Goal: Task Accomplishment & Management: Use online tool/utility

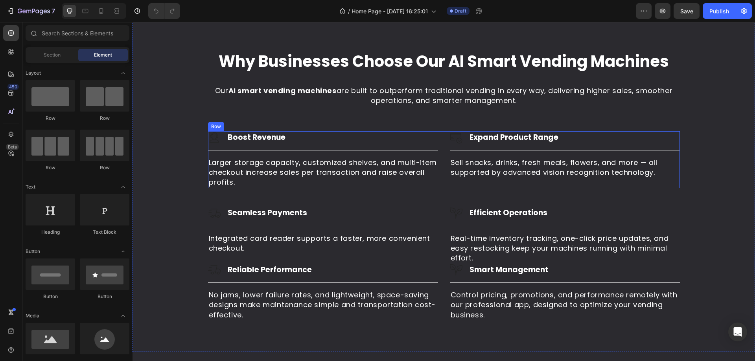
scroll to position [786, 0]
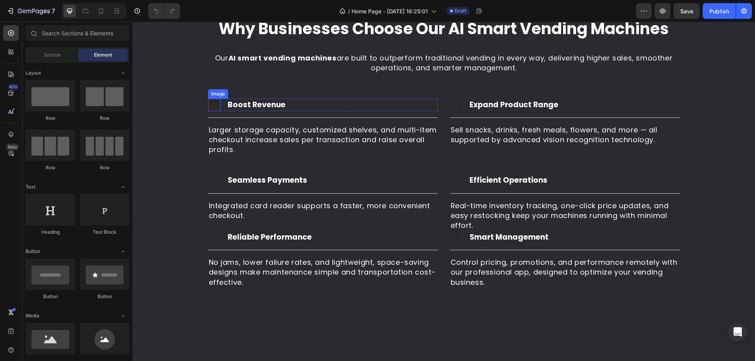
click at [215, 111] on img at bounding box center [214, 105] width 13 height 13
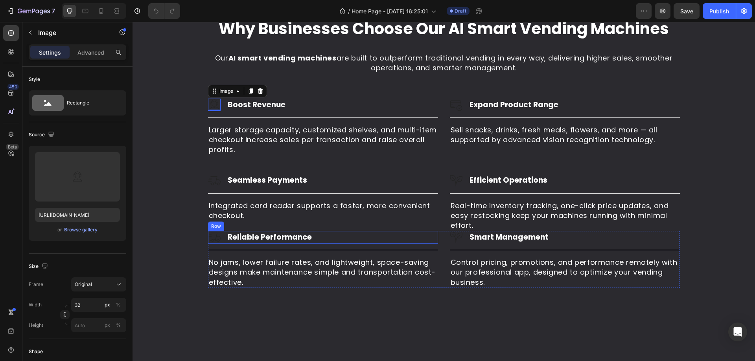
click at [419, 244] on div "Image Reliable Performance Heading Row" at bounding box center [323, 237] width 230 height 13
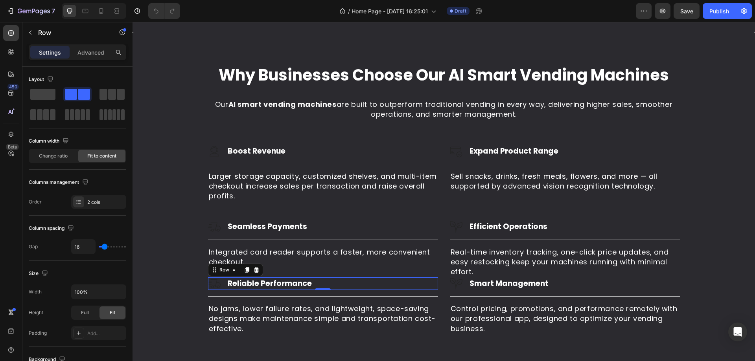
scroll to position [865, 0]
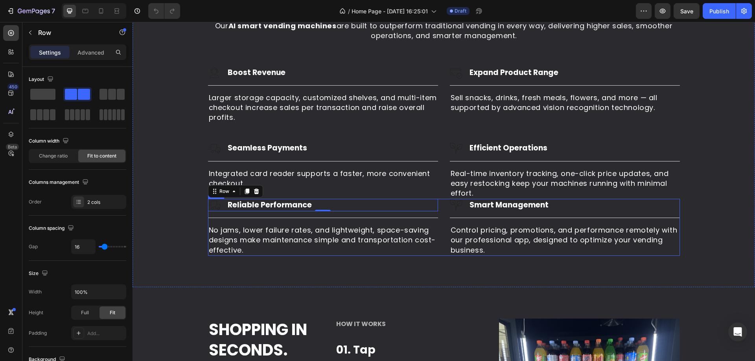
click at [439, 217] on div "Image Reliable Performance Heading Row 0 Title Line No jams, lower failure rate…" at bounding box center [444, 227] width 472 height 57
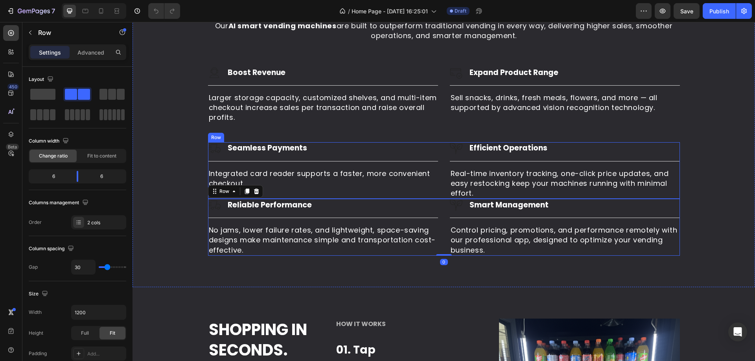
click at [436, 194] on div "Image Seamless Payments Heading Row Title Line Integrated card reader supports …" at bounding box center [444, 170] width 472 height 57
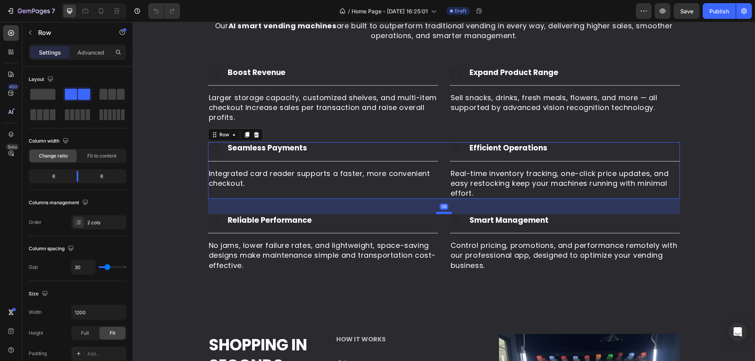
drag, startPoint x: 437, startPoint y: 198, endPoint x: 437, endPoint y: 213, distance: 15.3
click at [437, 213] on div at bounding box center [444, 213] width 16 height 2
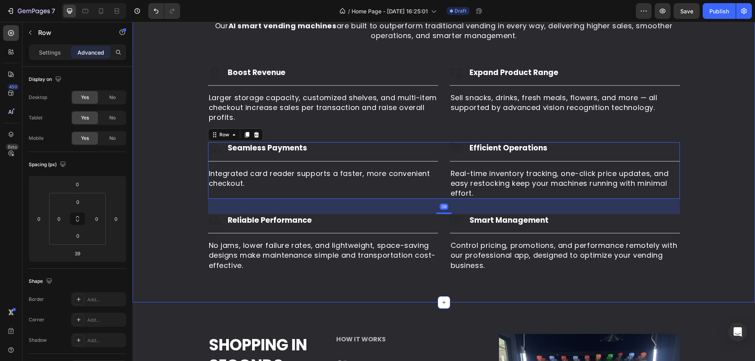
click at [432, 131] on div "Why Businesses Choose Our AI Smart Vending Machines Heading Our AI smart vendin…" at bounding box center [443, 128] width 611 height 286
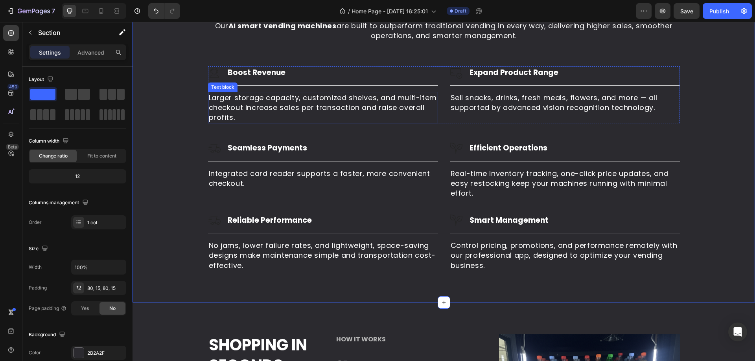
click at [425, 108] on p "Larger storage capacity, customized shelves, and multi-item checkout increase s…" at bounding box center [323, 108] width 228 height 30
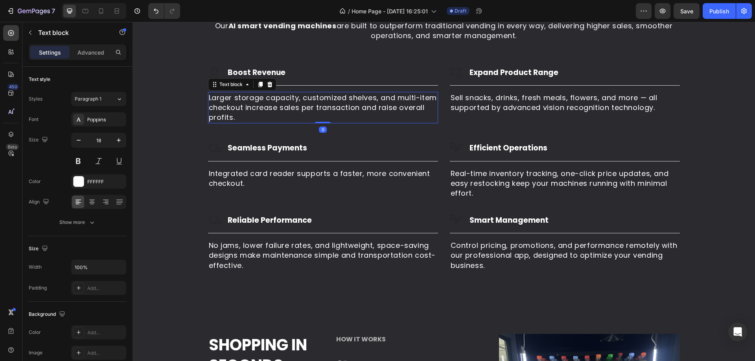
click at [429, 122] on p "Larger storage capacity, customized shelves, and multi-item checkout increase s…" at bounding box center [323, 108] width 228 height 30
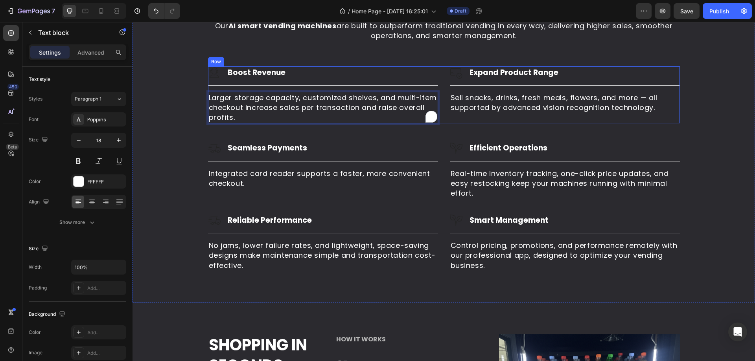
click at [443, 120] on div "Image Boost Revenue Heading Row Title Line Larger storage capacity, customized …" at bounding box center [444, 94] width 472 height 57
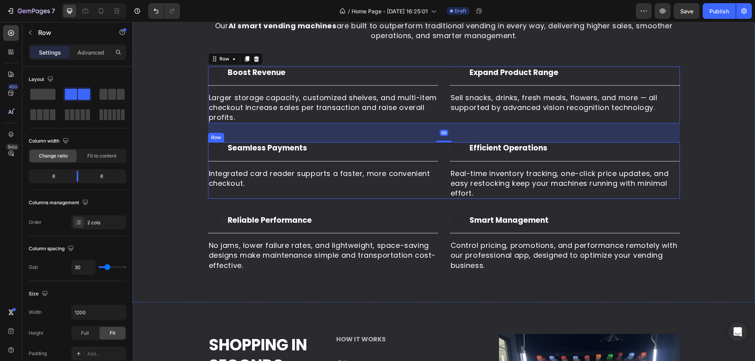
click at [432, 193] on div "Image Seamless Payments Heading Row Title Line Integrated card reader supports …" at bounding box center [323, 170] width 230 height 57
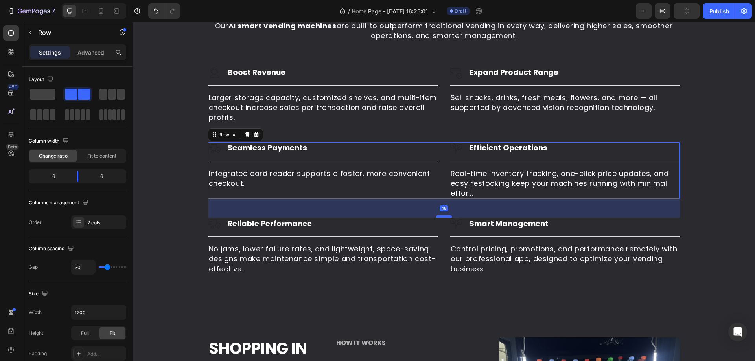
drag, startPoint x: 441, startPoint y: 213, endPoint x: 443, endPoint y: 217, distance: 4.3
click at [443, 217] on div at bounding box center [444, 216] width 16 height 2
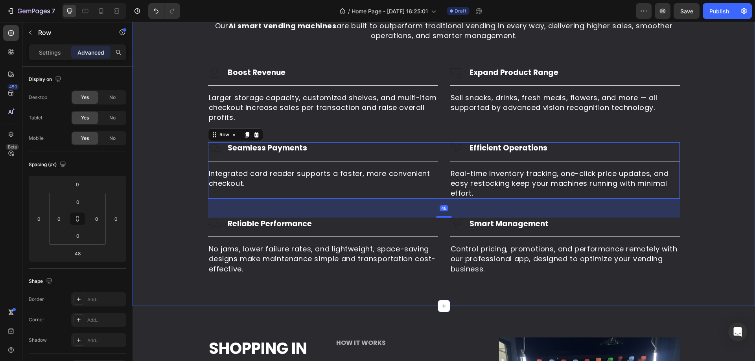
click at [714, 212] on div "Why Businesses Choose Our AI Smart Vending Machines Heading Our AI smart vendin…" at bounding box center [443, 129] width 611 height 289
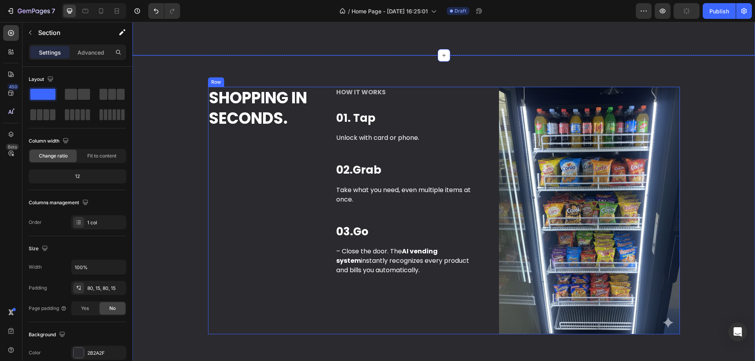
scroll to position [1140, 0]
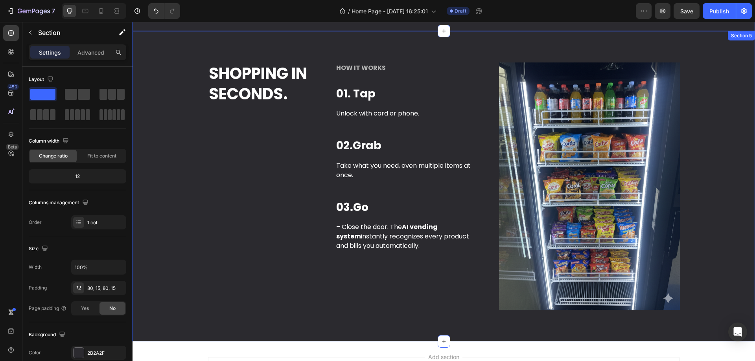
click at [604, 146] on img at bounding box center [589, 187] width 181 height 248
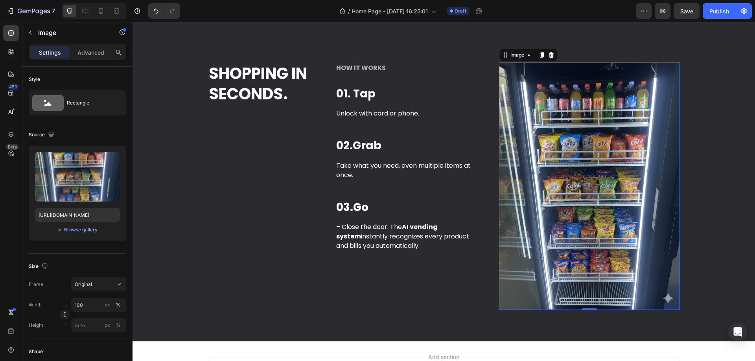
click at [620, 144] on img at bounding box center [589, 187] width 181 height 248
click at [558, 142] on img at bounding box center [589, 187] width 181 height 248
click at [539, 58] on icon at bounding box center [542, 55] width 6 height 6
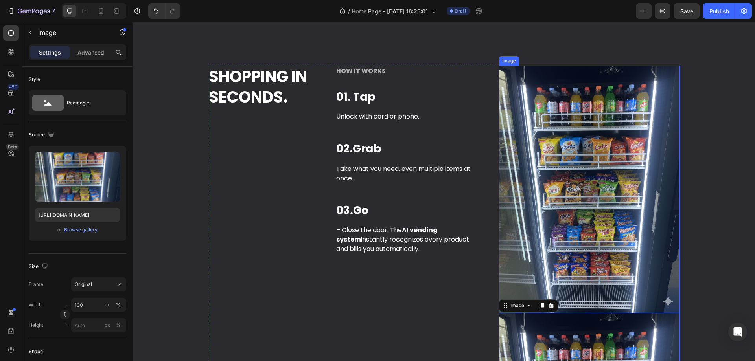
click at [558, 160] on img at bounding box center [589, 190] width 181 height 248
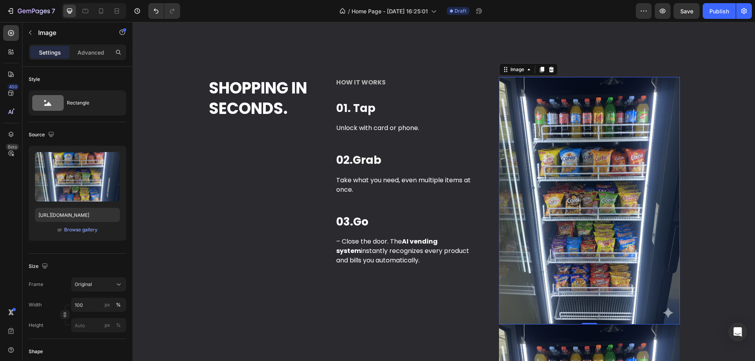
click at [586, 322] on div "0" at bounding box center [589, 325] width 8 height 6
drag, startPoint x: 586, startPoint y: 324, endPoint x: 565, endPoint y: 140, distance: 184.8
click at [565, 140] on div "Image 0" at bounding box center [589, 201] width 181 height 248
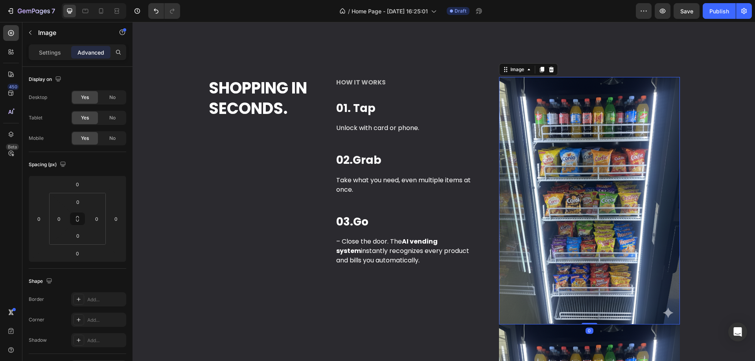
click at [569, 183] on img at bounding box center [589, 201] width 181 height 248
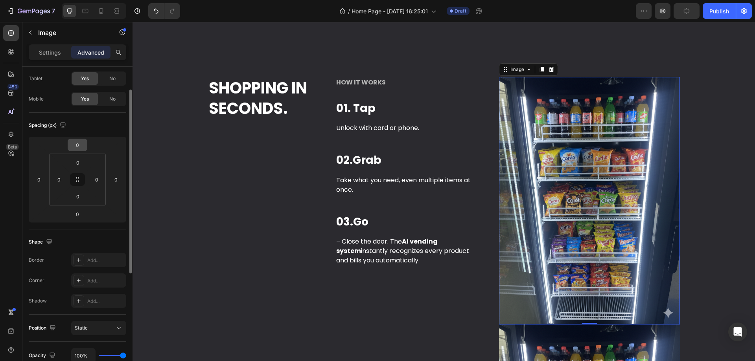
scroll to position [0, 0]
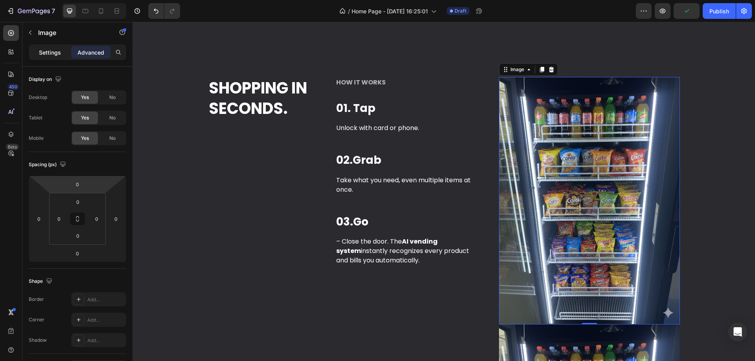
click at [56, 54] on p "Settings" at bounding box center [50, 52] width 22 height 8
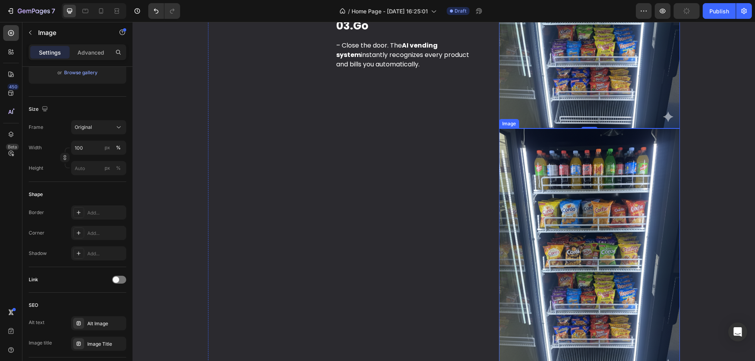
scroll to position [1322, 0]
click at [542, 173] on img at bounding box center [589, 252] width 181 height 248
click at [548, 118] on icon at bounding box center [551, 121] width 6 height 6
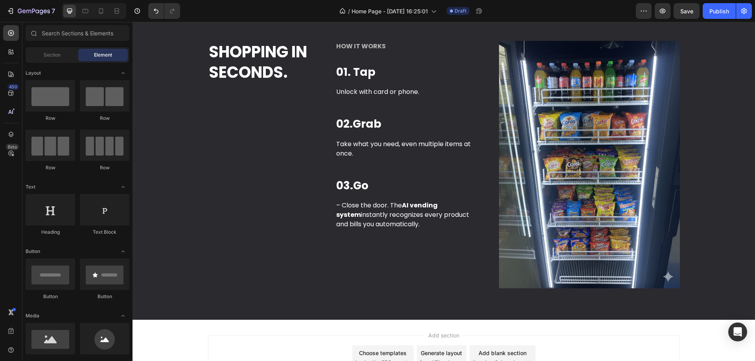
scroll to position [1234, 0]
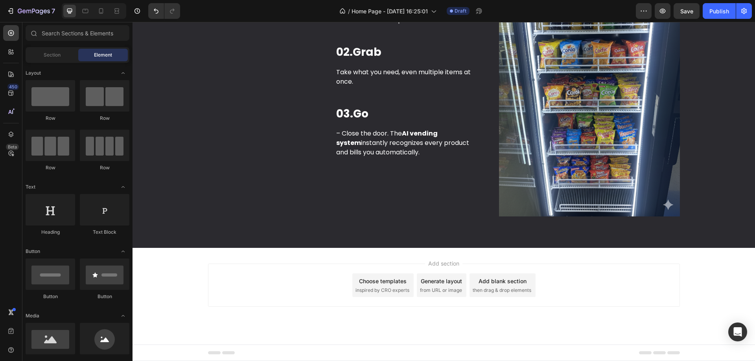
click at [309, 259] on div "Add section Choose templates inspired by CRO experts Generate layout from URL o…" at bounding box center [443, 296] width 622 height 97
click at [441, 235] on div "Shopping in Seconds. Heading HOW IT WORKS Text block 01. Tap Heading Unlock wit…" at bounding box center [443, 92] width 622 height 311
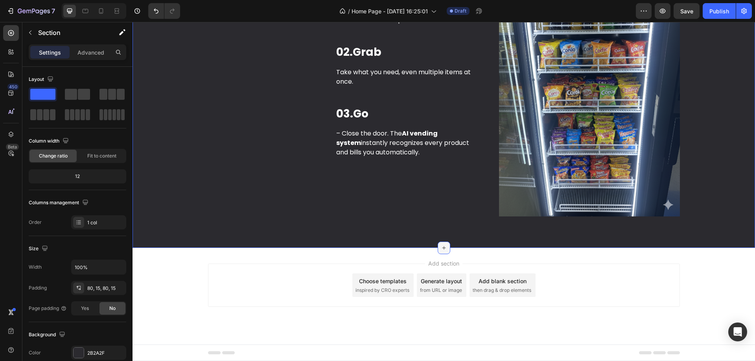
click at [441, 246] on icon at bounding box center [444, 248] width 6 height 6
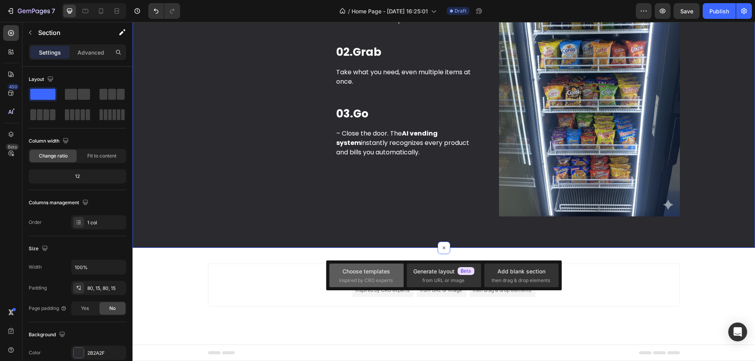
click at [367, 271] on div "Choose templates" at bounding box center [366, 271] width 48 height 8
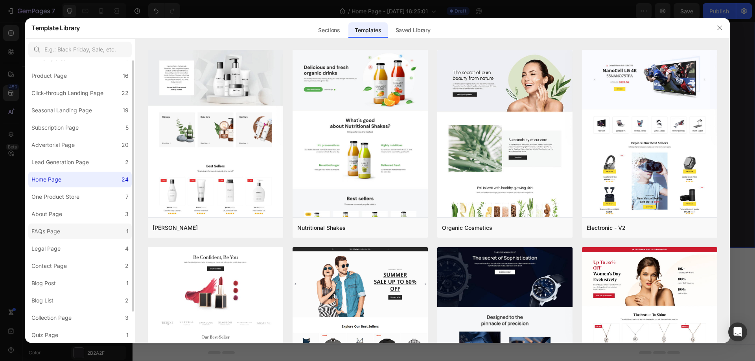
scroll to position [0, 0]
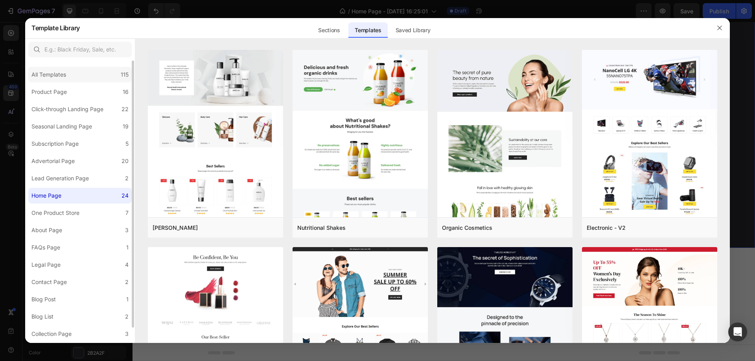
click at [81, 67] on div "All Templates 115" at bounding box center [79, 75] width 103 height 16
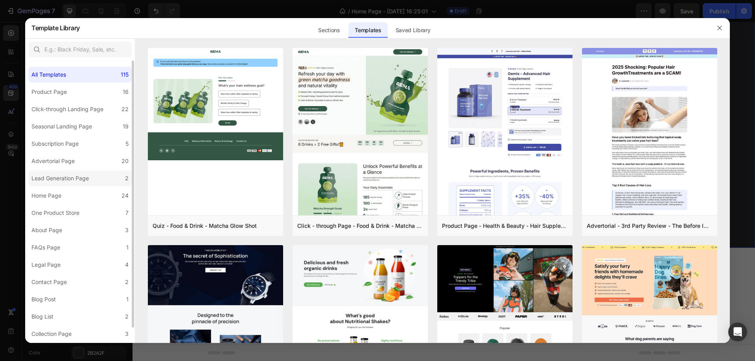
click at [77, 171] on label "Lead Generation Page 2" at bounding box center [79, 179] width 103 height 16
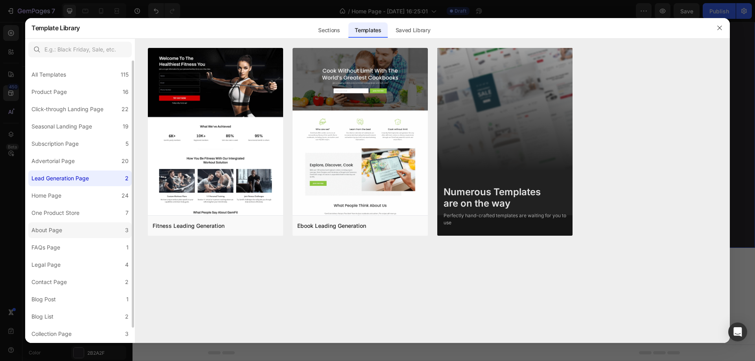
click at [93, 237] on label "About Page 3" at bounding box center [79, 231] width 103 height 16
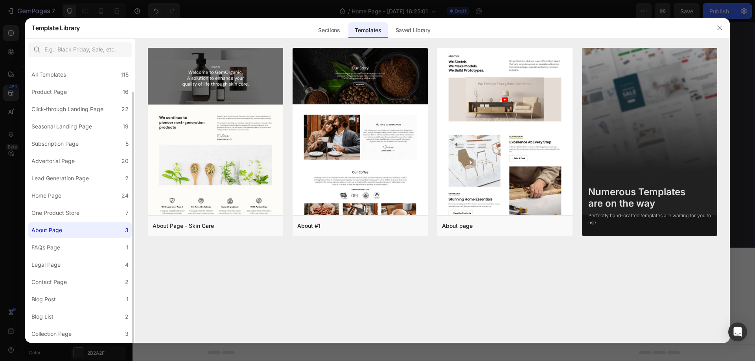
scroll to position [16, 0]
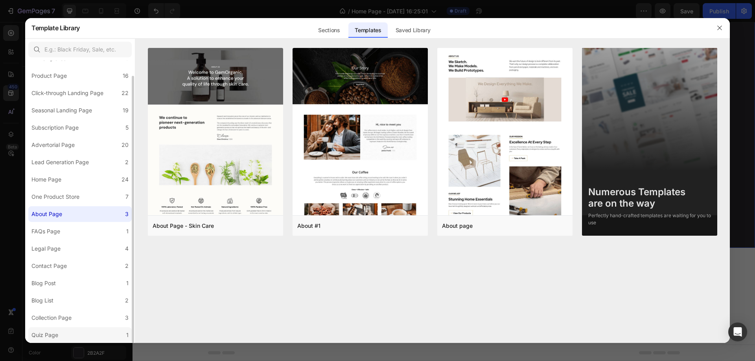
click at [94, 332] on label "Quiz Page 1" at bounding box center [79, 336] width 103 height 16
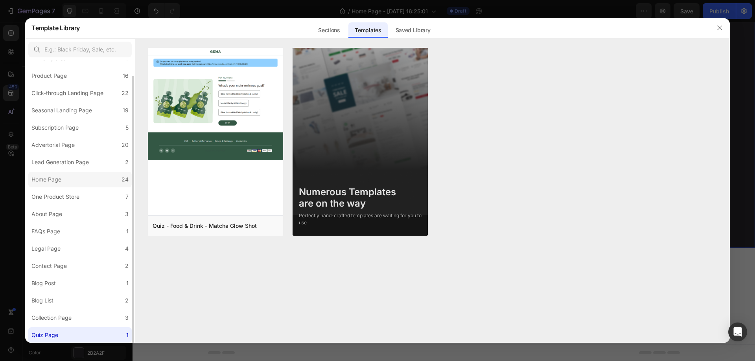
scroll to position [0, 0]
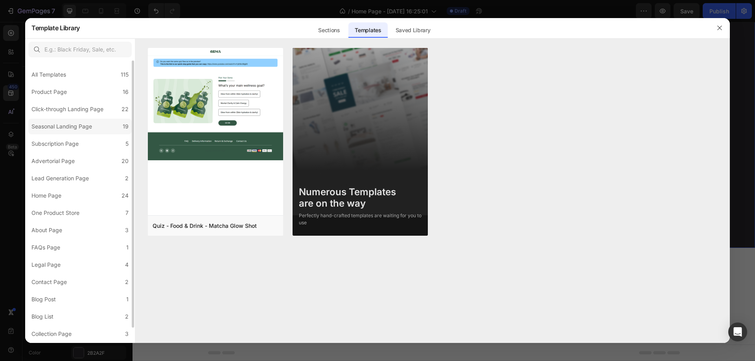
click at [83, 131] on div "Seasonal Landing Page" at bounding box center [61, 126] width 61 height 9
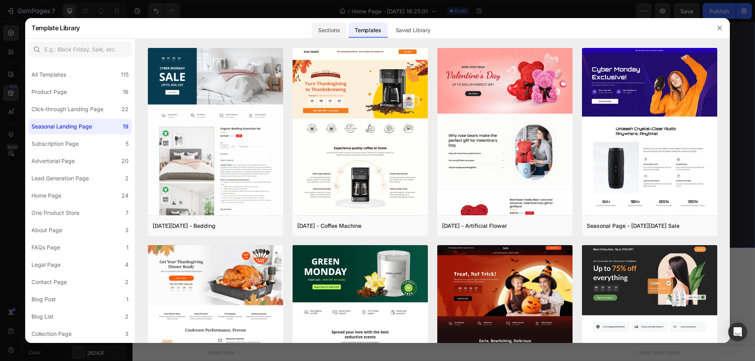
click at [329, 28] on div "Sections" at bounding box center [329, 30] width 34 height 16
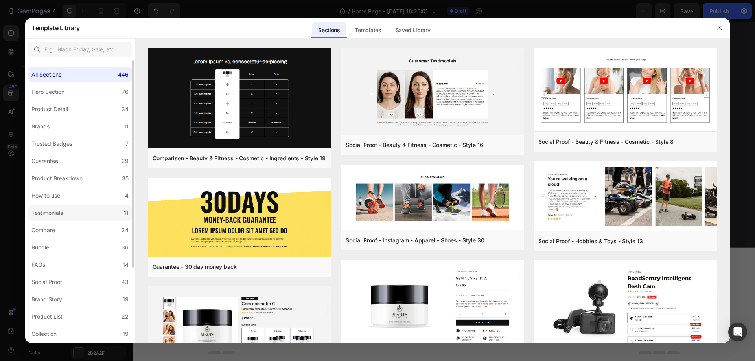
click at [57, 212] on div "Testimonials" at bounding box center [46, 212] width 31 height 9
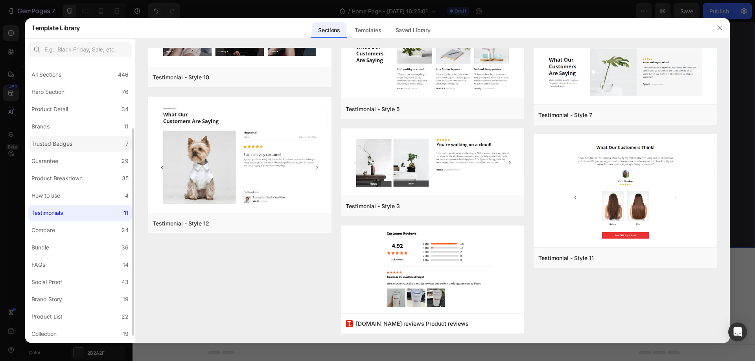
scroll to position [103, 0]
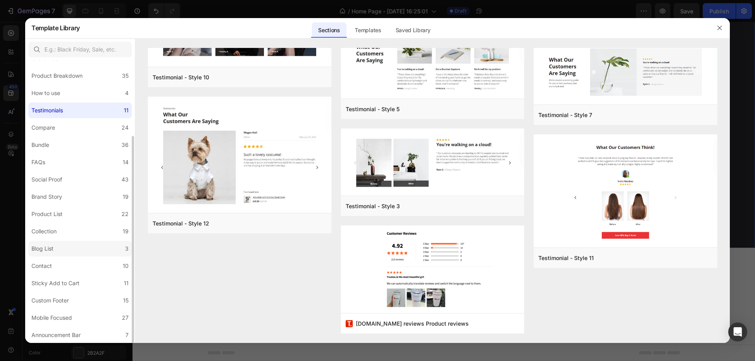
click at [75, 248] on label "Blog List 3" at bounding box center [79, 249] width 103 height 16
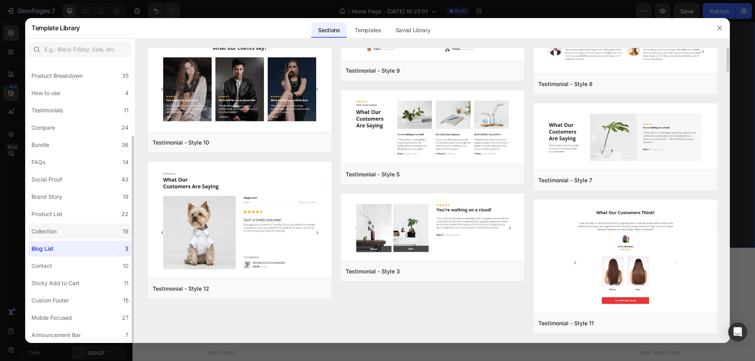
scroll to position [0, 0]
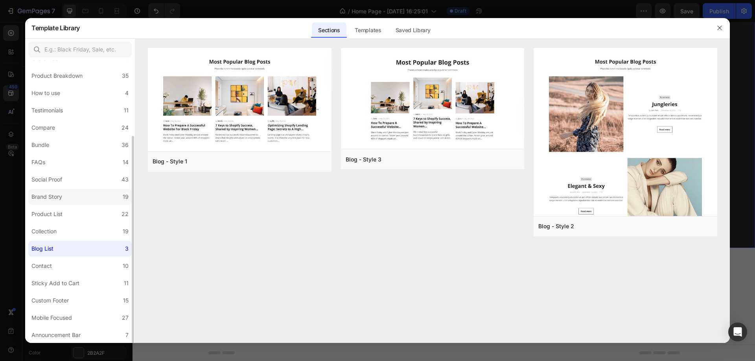
click at [68, 195] on label "Brand Story 19" at bounding box center [79, 197] width 103 height 16
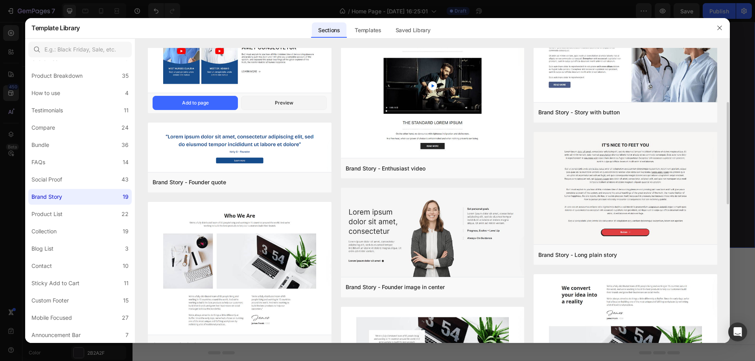
scroll to position [275, 0]
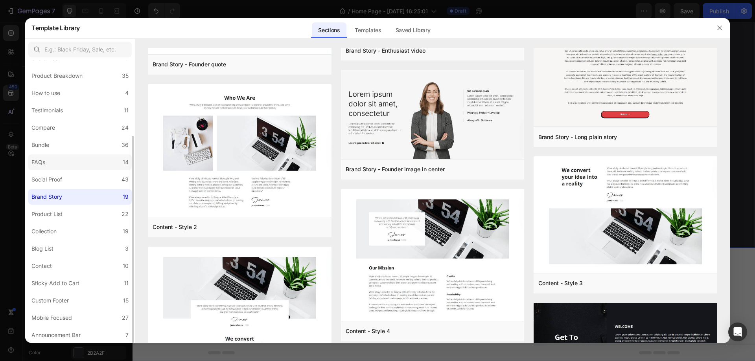
click at [62, 164] on label "FAQs 14" at bounding box center [79, 163] width 103 height 16
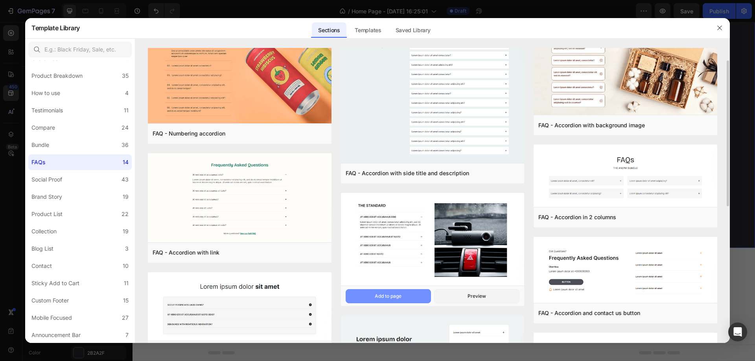
scroll to position [0, 0]
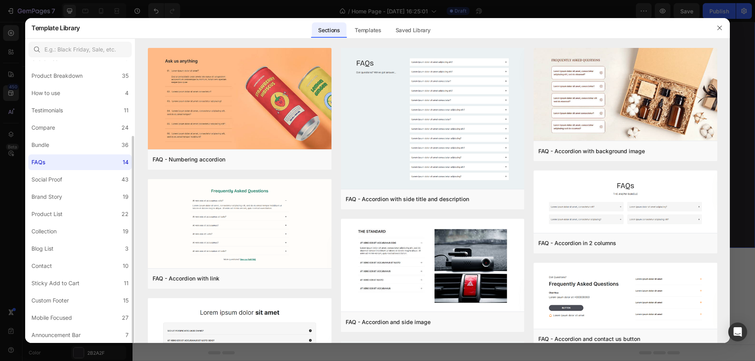
click at [83, 136] on div "All Sections 446 Hero Section 76 Product Detail 34 Brands 11 Trusted Badges 7 G…" at bounding box center [80, 150] width 110 height 385
click at [81, 145] on label "Bundle 36" at bounding box center [79, 145] width 103 height 16
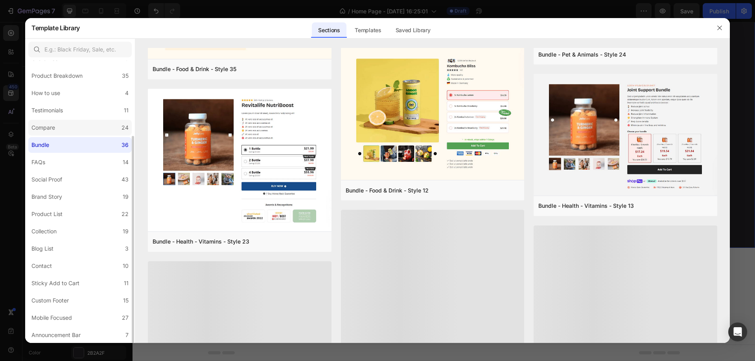
scroll to position [646, 0]
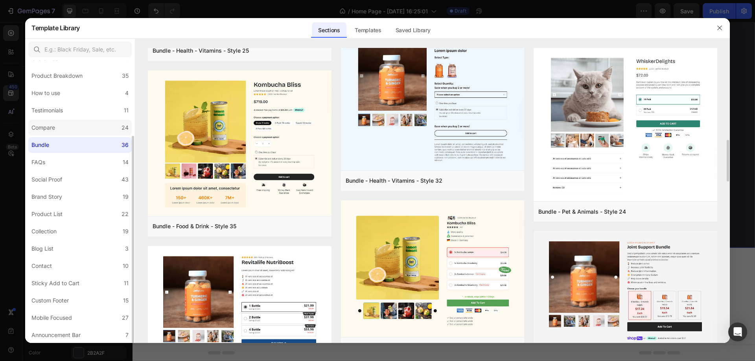
click at [101, 129] on label "Compare 24" at bounding box center [79, 128] width 103 height 16
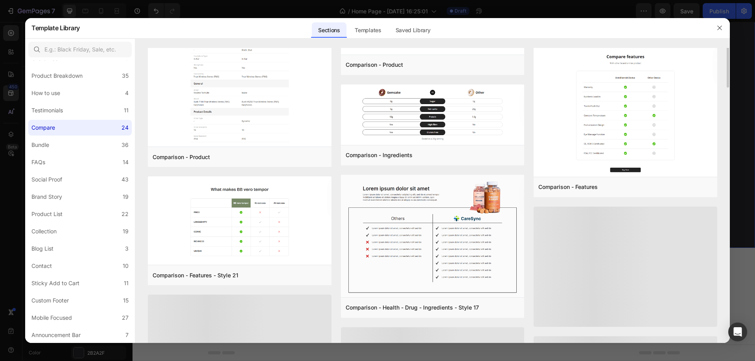
scroll to position [489, 0]
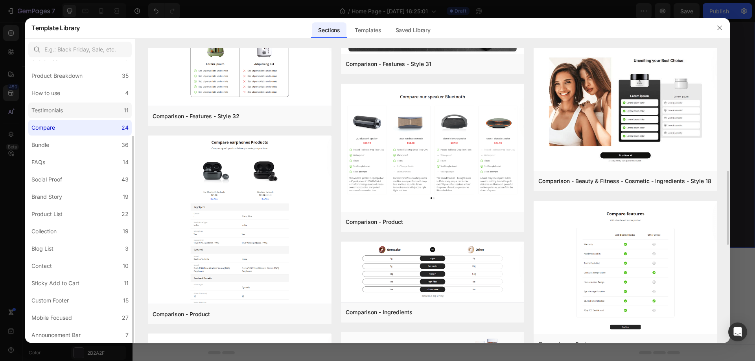
click at [63, 112] on div "Testimonials" at bounding box center [46, 110] width 31 height 9
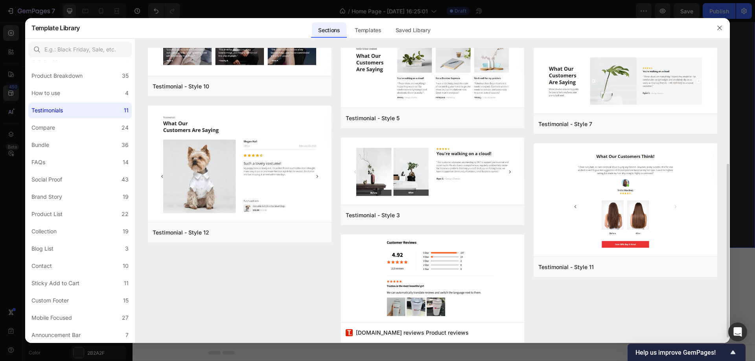
scroll to position [0, 0]
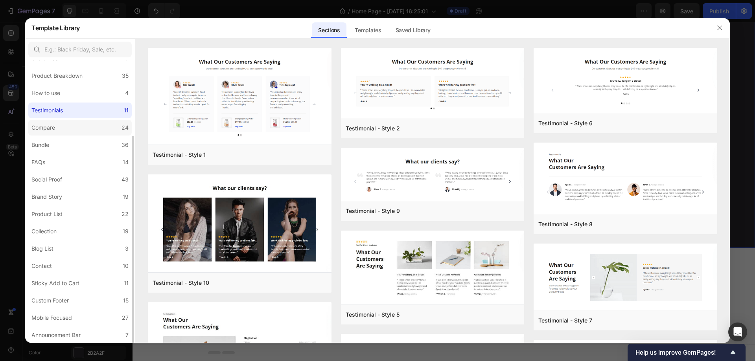
click at [64, 129] on label "Compare 24" at bounding box center [79, 128] width 103 height 16
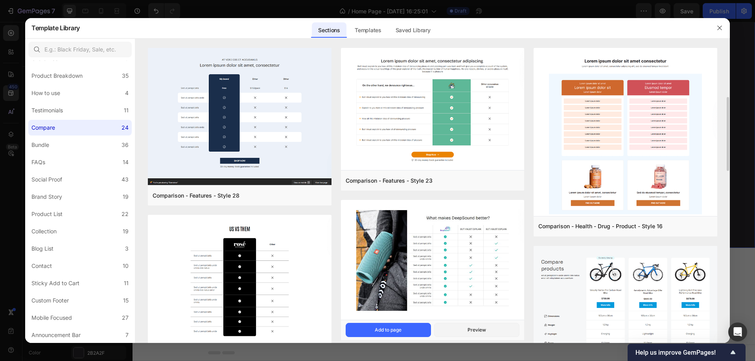
scroll to position [157, 0]
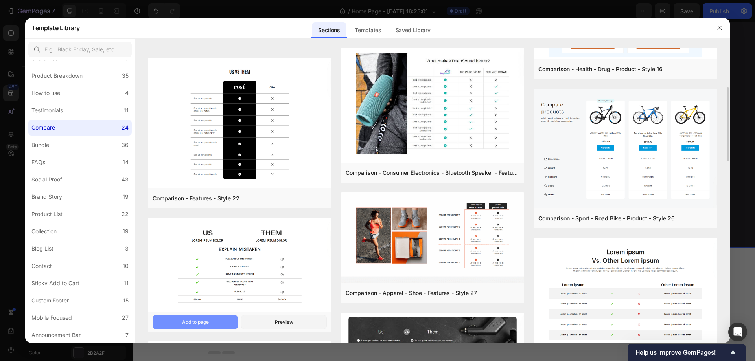
click at [218, 319] on button "Add to page" at bounding box center [195, 322] width 85 height 14
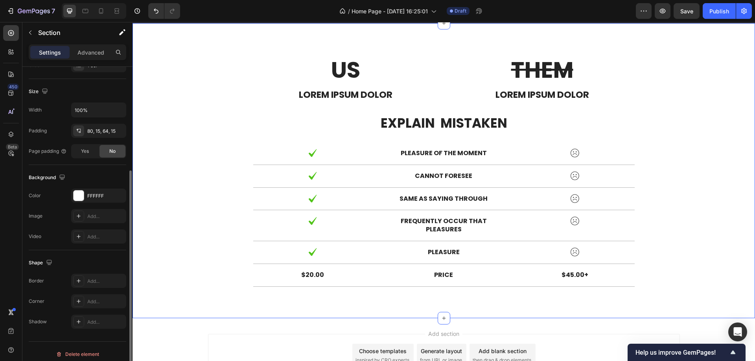
scroll to position [1460, 0]
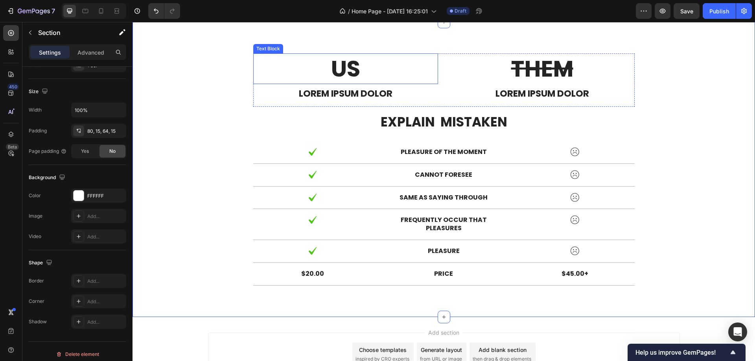
click at [342, 63] on p "US" at bounding box center [345, 68] width 183 height 29
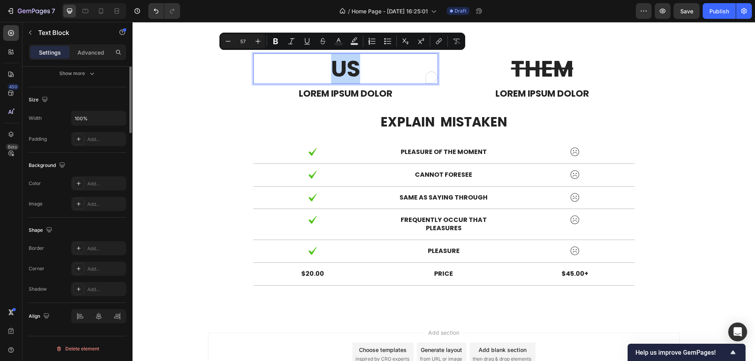
scroll to position [0, 0]
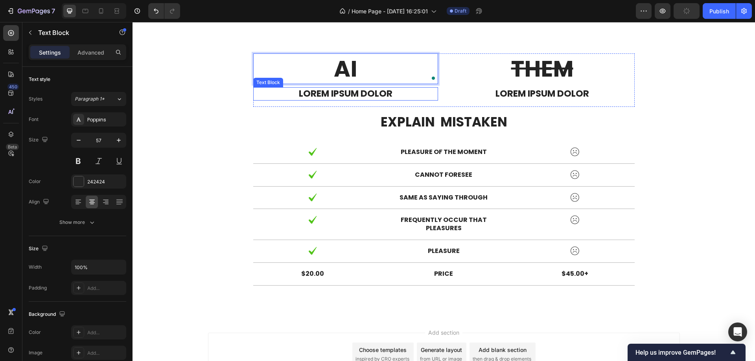
click at [339, 93] on p "Lorem ipsum dolor" at bounding box center [345, 94] width 183 height 12
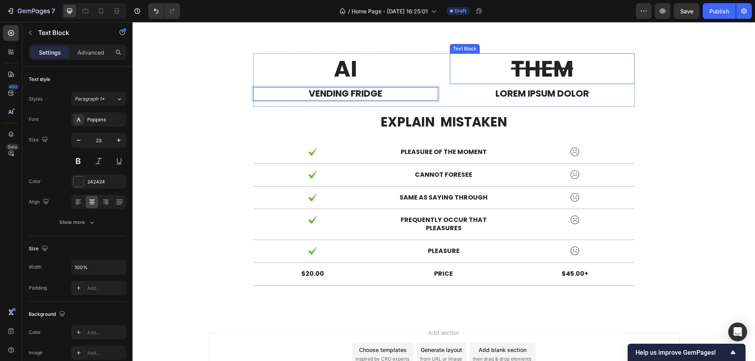
click at [550, 75] on s "THEM" at bounding box center [542, 68] width 62 height 31
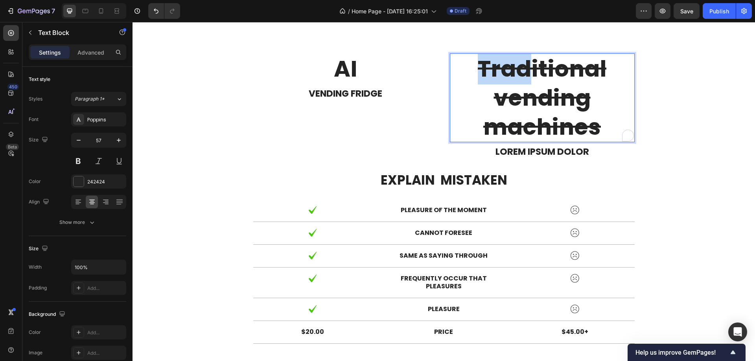
scroll to position [0, 0]
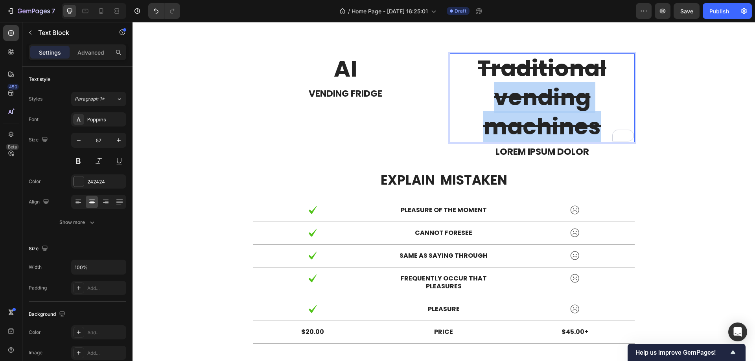
drag, startPoint x: 493, startPoint y: 93, endPoint x: 598, endPoint y: 119, distance: 108.2
click at [598, 119] on p "Traditional vending machines" at bounding box center [542, 97] width 183 height 87
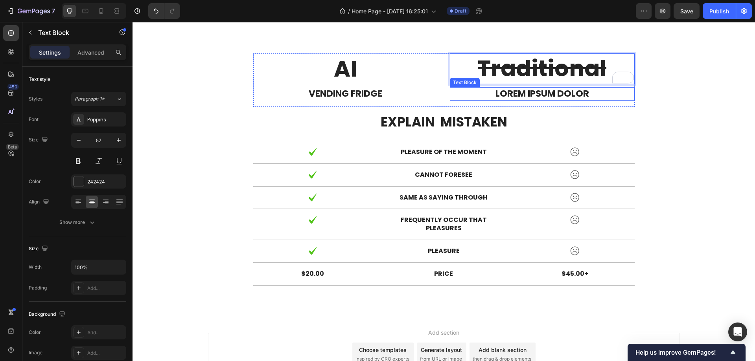
click at [583, 95] on p "Lorem ipsum dolor" at bounding box center [542, 94] width 183 height 12
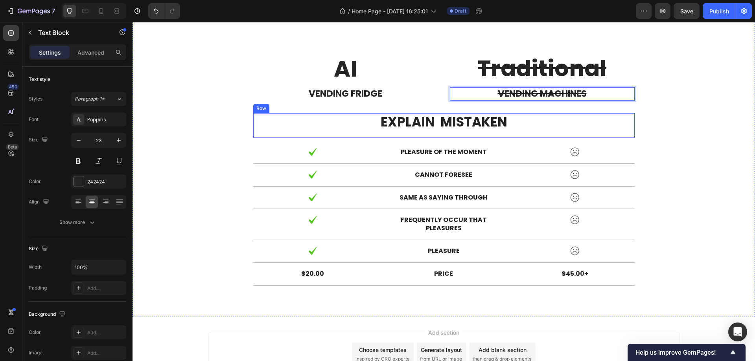
click at [657, 134] on div "AI Text Block vENDING fRIDGE Text Block Traditional Text Block vending machines…" at bounding box center [443, 172] width 611 height 238
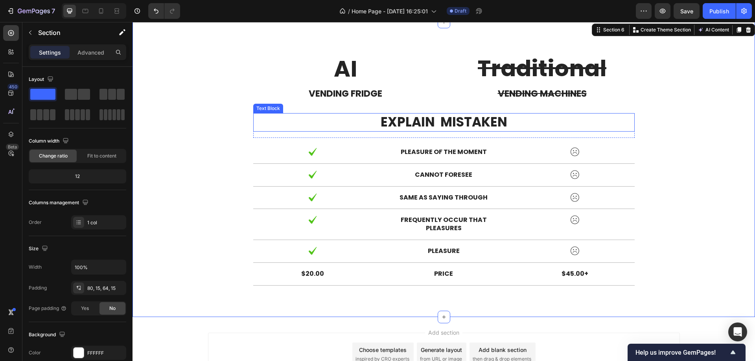
click at [413, 128] on p "explain mistaken" at bounding box center [444, 122] width 380 height 17
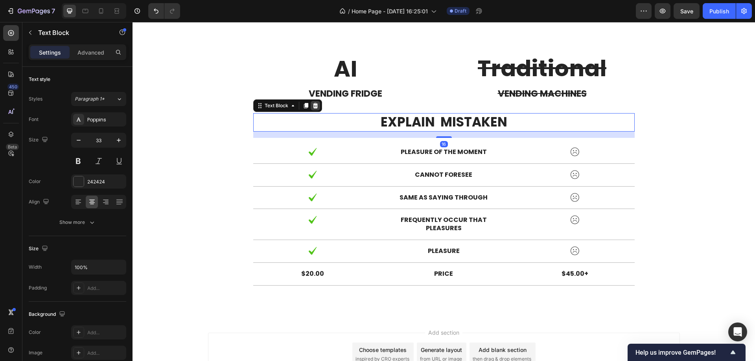
click at [314, 105] on icon at bounding box center [315, 106] width 5 height 6
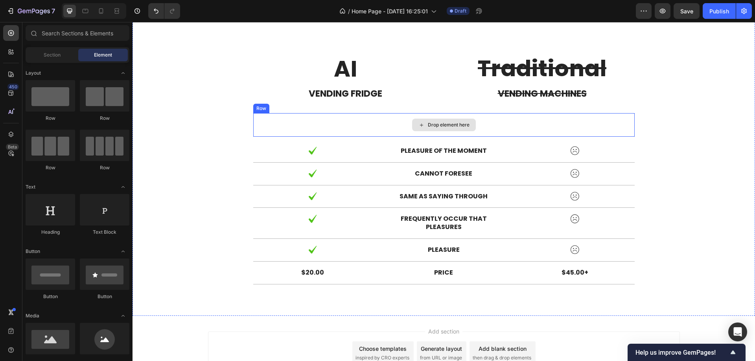
click at [334, 119] on div "Drop element here" at bounding box center [443, 125] width 381 height 24
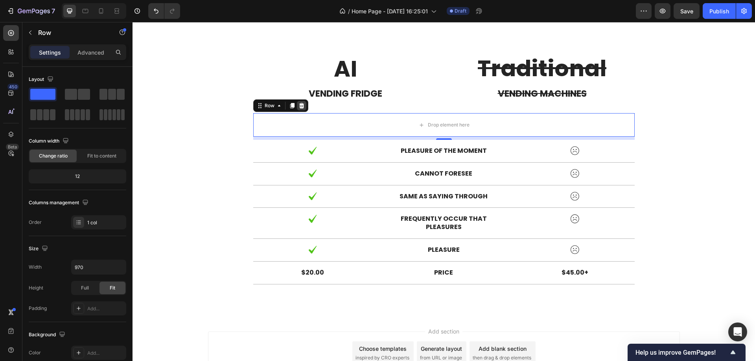
click at [300, 107] on icon at bounding box center [301, 106] width 5 height 6
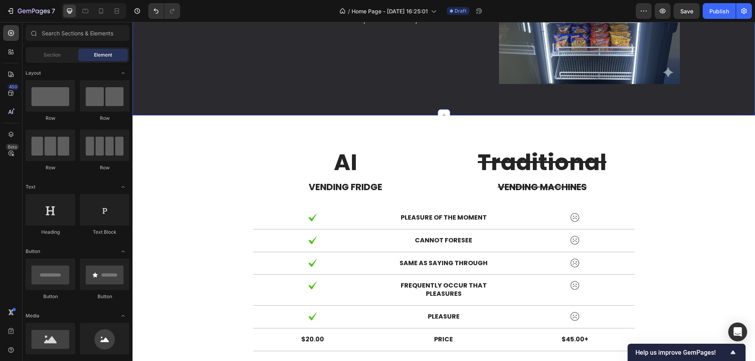
scroll to position [1421, 0]
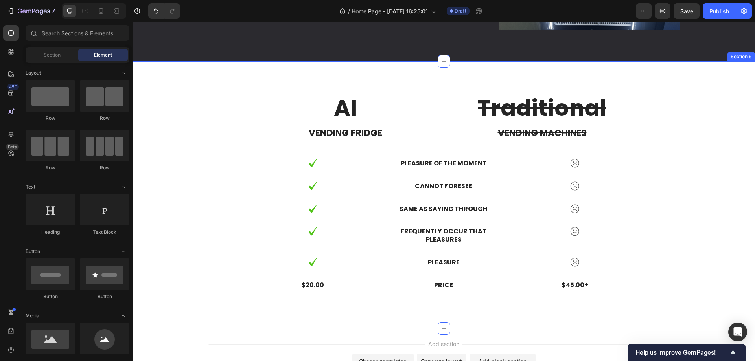
click at [220, 115] on div "AI Text Block vENDING fRIDGE Text Block Traditional Text Block vending machines…" at bounding box center [443, 198] width 611 height 211
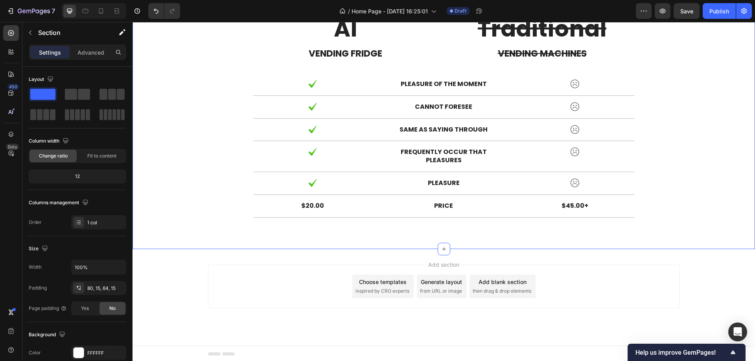
scroll to position [1501, 0]
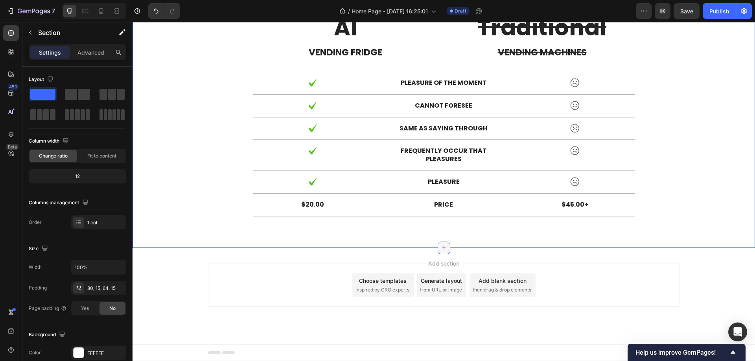
click at [441, 249] on icon at bounding box center [444, 248] width 6 height 6
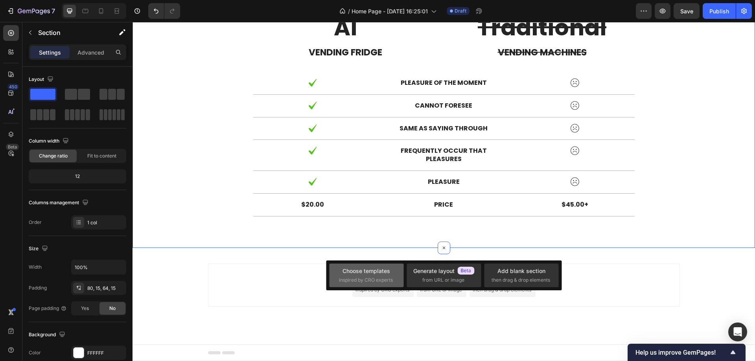
click at [376, 275] on div "Choose templates" at bounding box center [366, 271] width 48 height 8
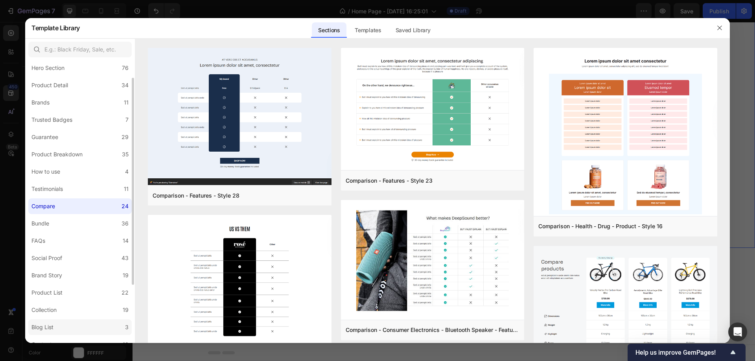
scroll to position [0, 0]
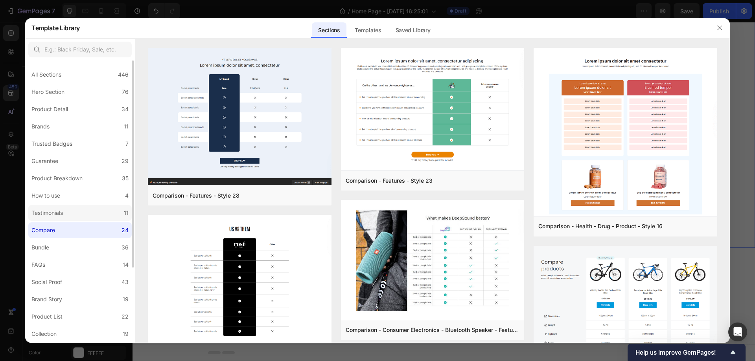
click at [54, 217] on div "Testimonials" at bounding box center [46, 212] width 31 height 9
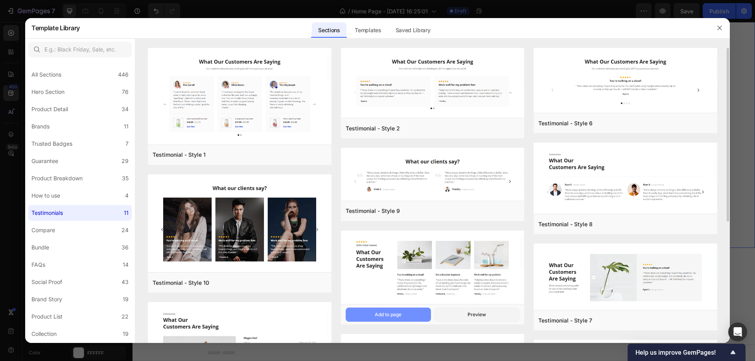
click at [377, 313] on div "Add to page" at bounding box center [388, 314] width 27 height 7
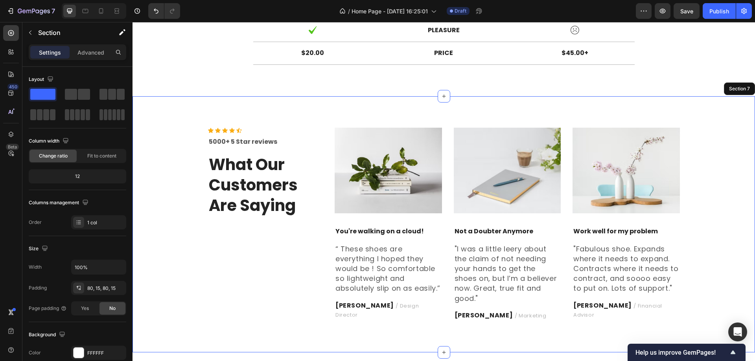
scroll to position [1662, 0]
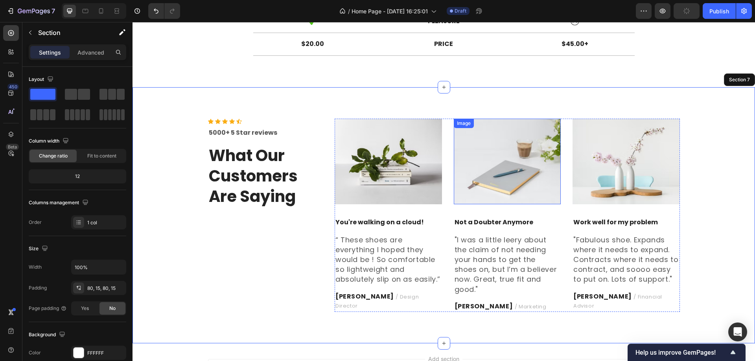
drag, startPoint x: 543, startPoint y: 174, endPoint x: 312, endPoint y: 161, distance: 231.5
click at [543, 174] on img at bounding box center [507, 162] width 107 height 86
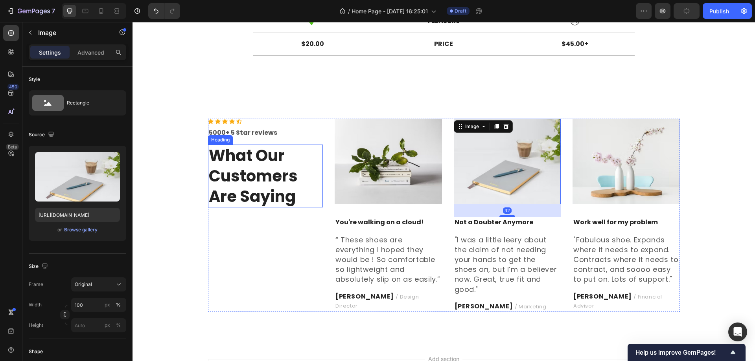
click at [266, 178] on p "What Our Customers Are Saying" at bounding box center [266, 175] width 114 height 61
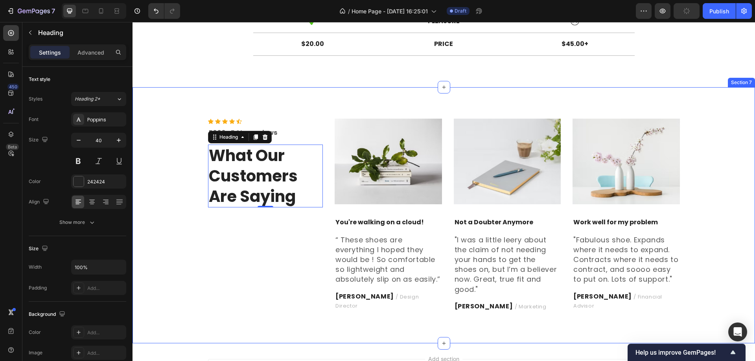
drag, startPoint x: 567, startPoint y: 103, endPoint x: 435, endPoint y: 122, distance: 133.1
click at [567, 103] on div "Icon Icon Icon Icon Icon Icon List Hoz 5000+ 5 Star reviews Text block What Our…" at bounding box center [443, 215] width 622 height 257
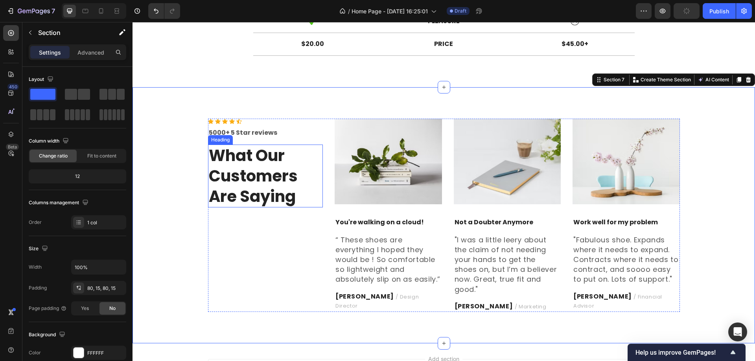
click at [264, 178] on p "What Our Customers Are Saying" at bounding box center [266, 175] width 114 height 61
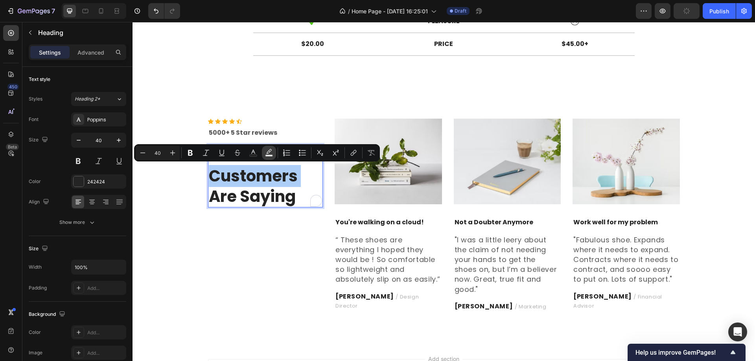
click at [272, 147] on button "Text Background Color" at bounding box center [269, 153] width 14 height 14
type input "000000"
type input "77"
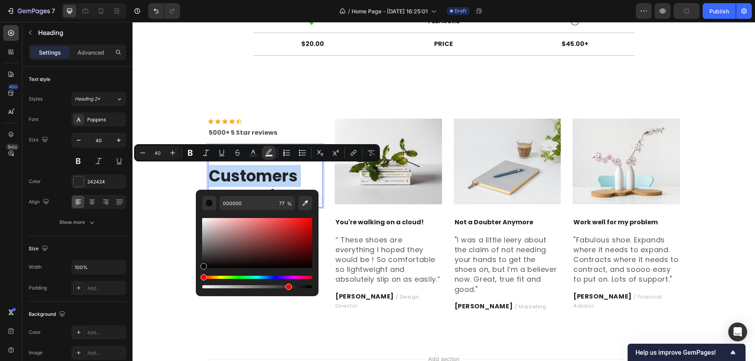
click at [397, 185] on img at bounding box center [388, 162] width 107 height 86
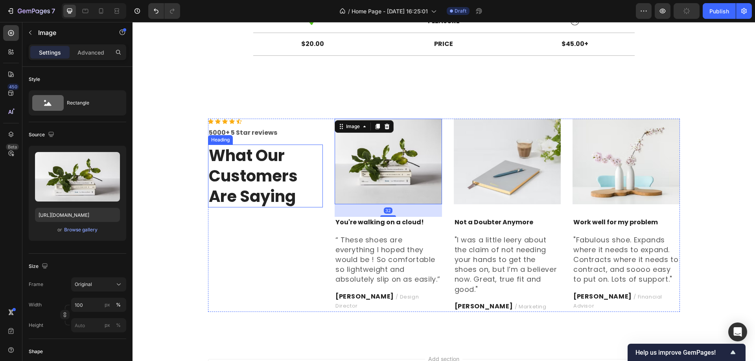
click at [287, 185] on p "What Our Customers Are Saying" at bounding box center [266, 175] width 114 height 61
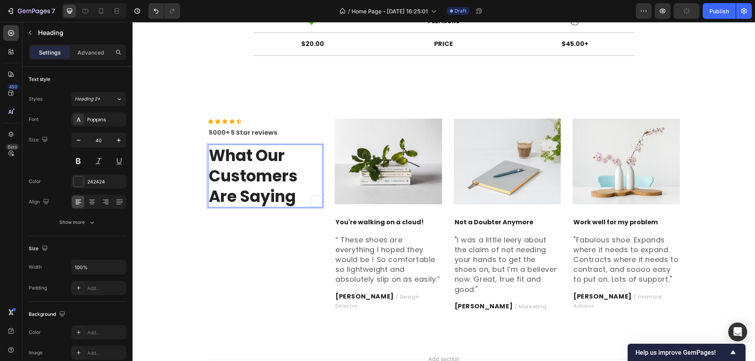
click at [303, 182] on p "What Our Customers Are Saying" at bounding box center [266, 175] width 114 height 61
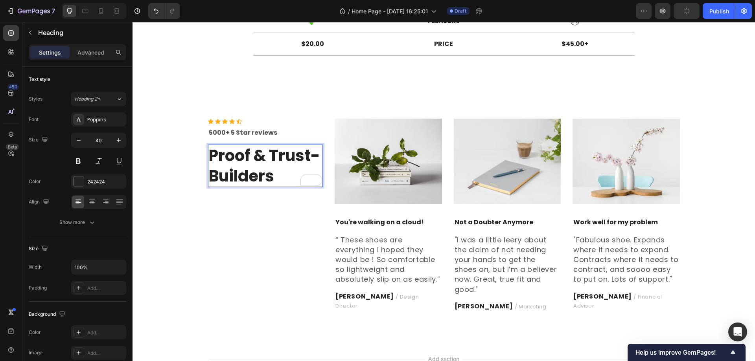
click at [310, 157] on p "Proof & Trust-Builders" at bounding box center [266, 165] width 114 height 41
click at [244, 131] on p "5000+ 5 Star reviews" at bounding box center [266, 132] width 114 height 9
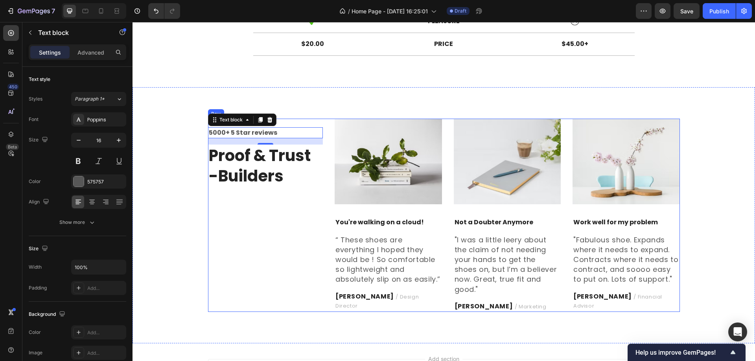
click at [276, 220] on div "Icon Icon Icon Icon Icon Icon List Hoz 5000+ 5 Star reviews Text block 16 Proof…" at bounding box center [265, 216] width 115 height 194
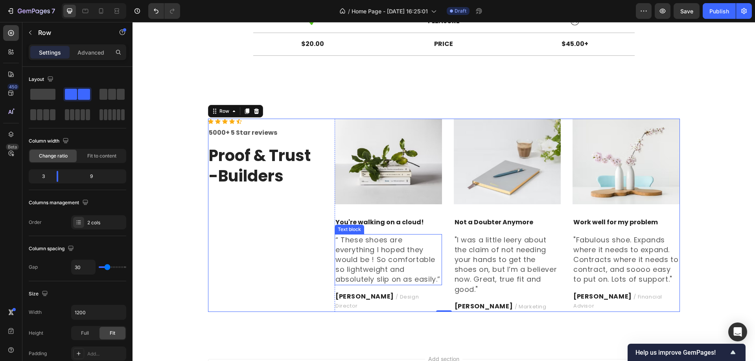
click at [404, 254] on p "“ These shoes are everything I hoped they would be ! So comfortable so lightwei…" at bounding box center [388, 260] width 106 height 50
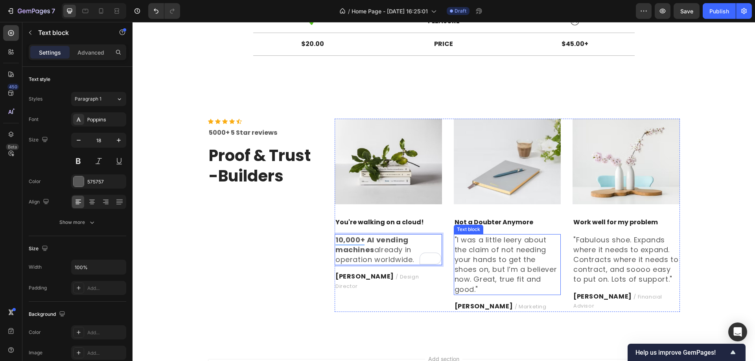
click at [491, 254] on p ""I was a little leery about the claim of not needing your hands to get the shoe…" at bounding box center [508, 264] width 106 height 59
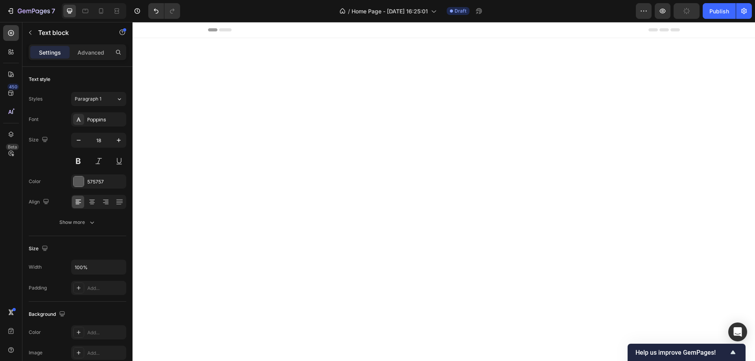
scroll to position [1662, 0]
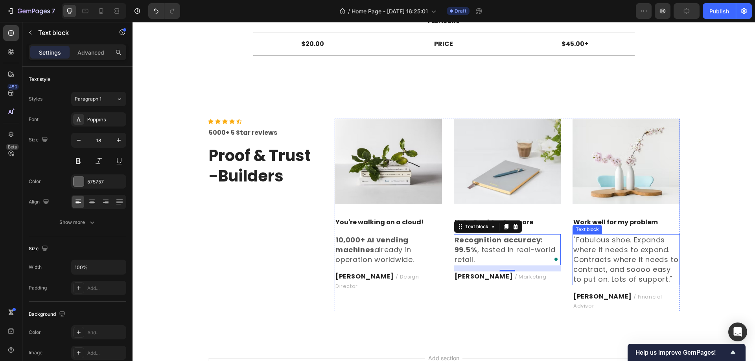
click at [599, 251] on p ""Fabulous shoe. Expands where it needs to expand. Contracts where it needs to c…" at bounding box center [626, 260] width 106 height 50
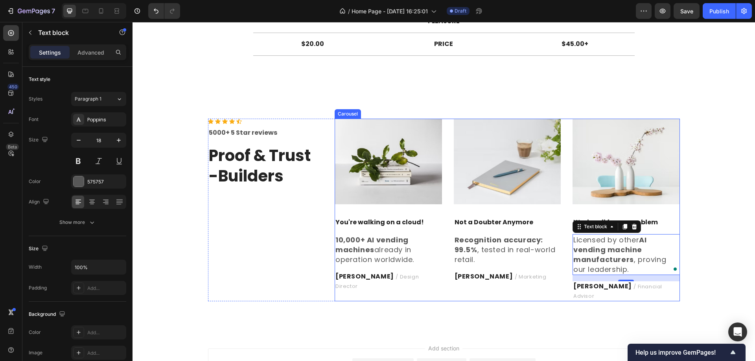
drag, startPoint x: 520, startPoint y: 232, endPoint x: 376, endPoint y: 225, distance: 144.5
click at [520, 232] on div "Image Not a Doubter Anymore Text block Recognition accuracy: 99.5% , tested in …" at bounding box center [507, 210] width 107 height 183
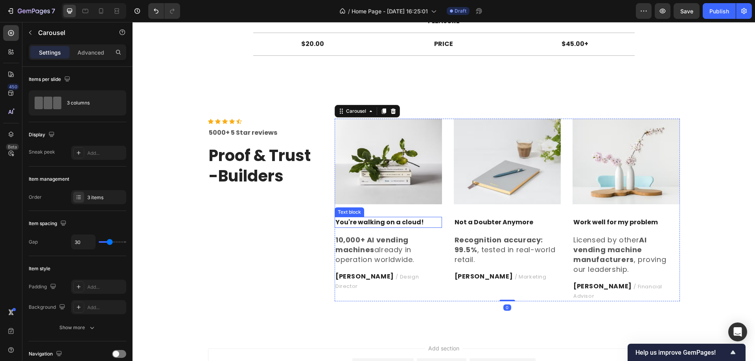
click at [376, 224] on p "You're walking on a cloud!" at bounding box center [388, 222] width 106 height 9
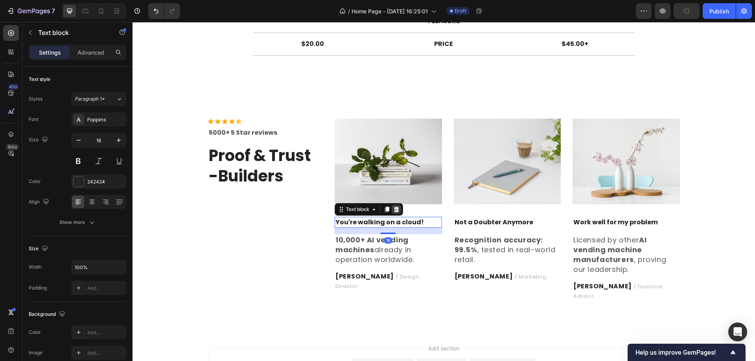
click at [394, 212] on icon at bounding box center [396, 209] width 6 height 6
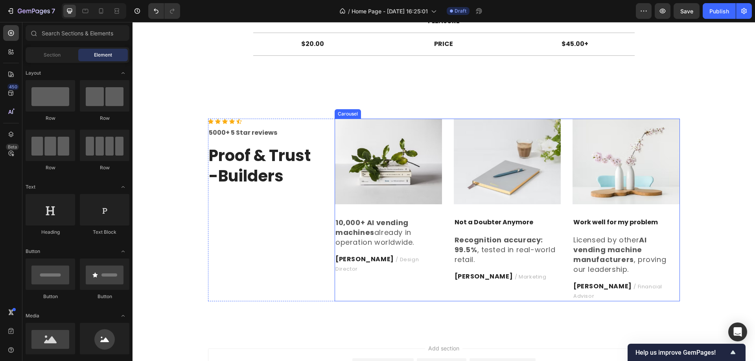
click at [469, 221] on p "Not a Doubter Anymore" at bounding box center [508, 222] width 106 height 9
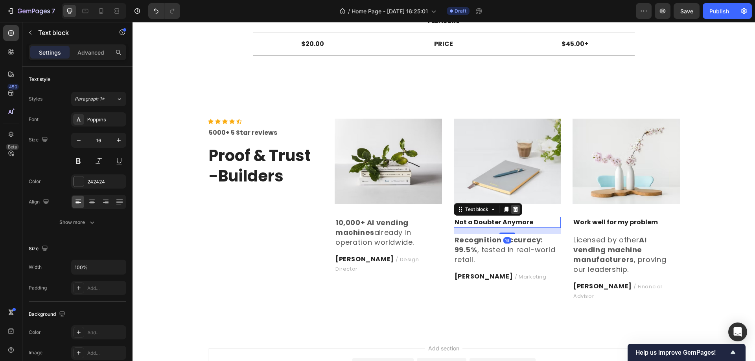
click at [513, 211] on icon at bounding box center [515, 210] width 5 height 6
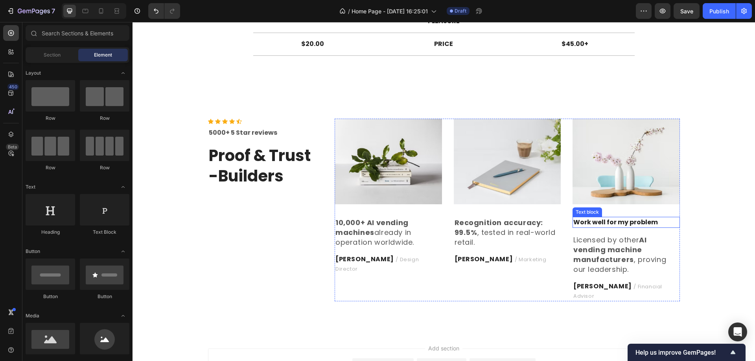
click at [618, 220] on p "Work well for my problem" at bounding box center [626, 222] width 106 height 9
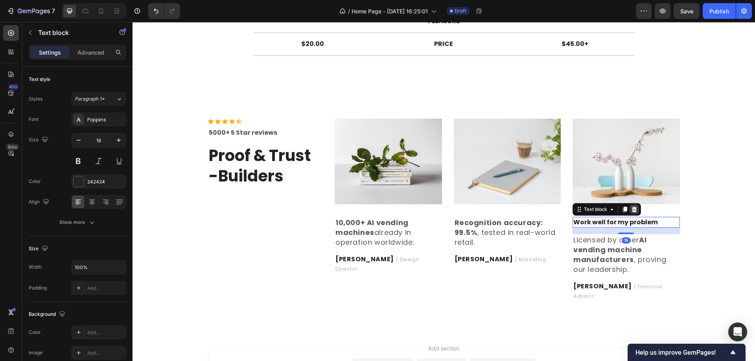
click at [632, 212] on icon at bounding box center [634, 210] width 5 height 6
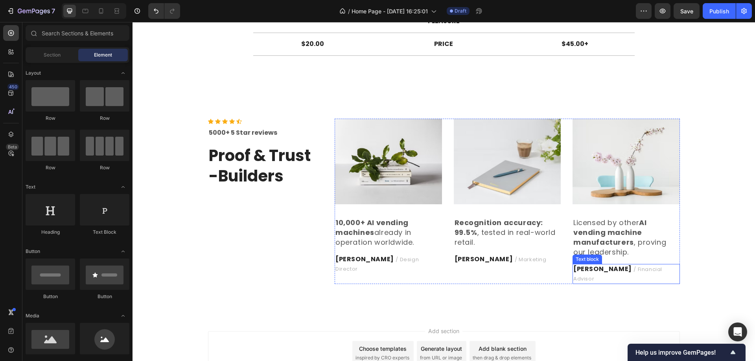
click at [596, 269] on strong "[PERSON_NAME]" at bounding box center [602, 269] width 59 height 9
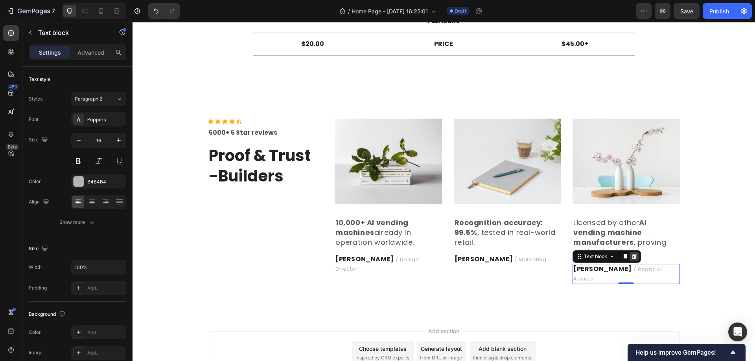
click at [631, 260] on icon at bounding box center [634, 257] width 6 height 6
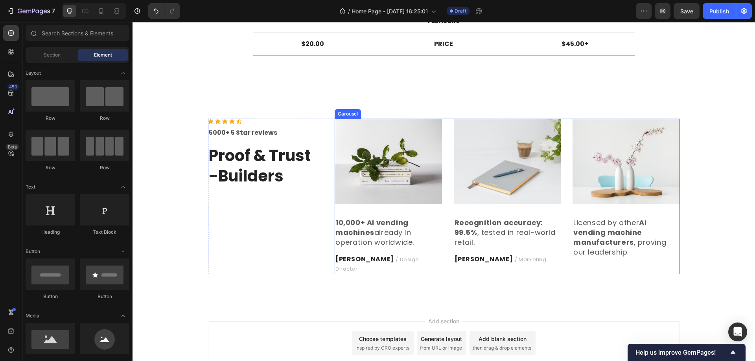
click at [515, 262] on span "/ Marketing" at bounding box center [531, 259] width 32 height 7
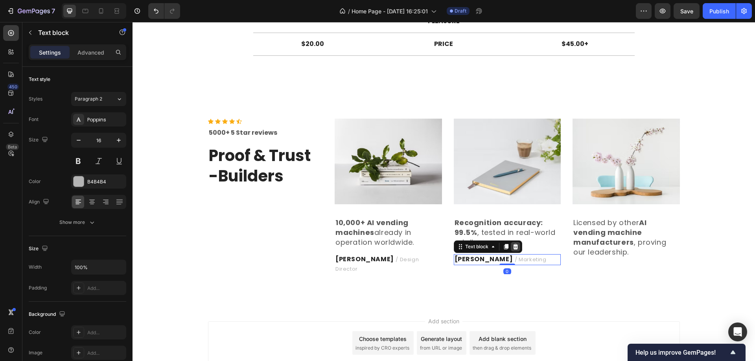
click at [513, 246] on icon at bounding box center [515, 247] width 5 height 6
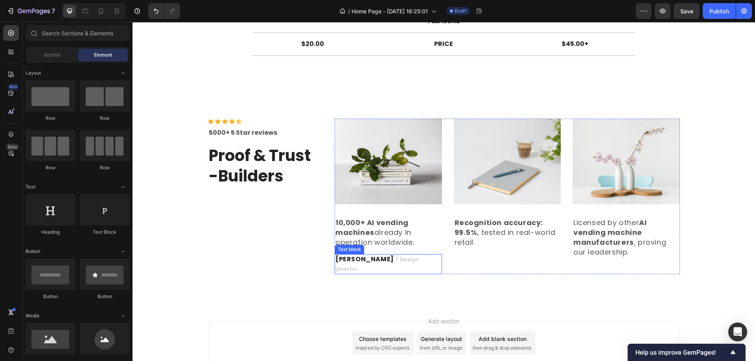
click at [385, 264] on p "RYAN S. / Design Director" at bounding box center [388, 264] width 106 height 18
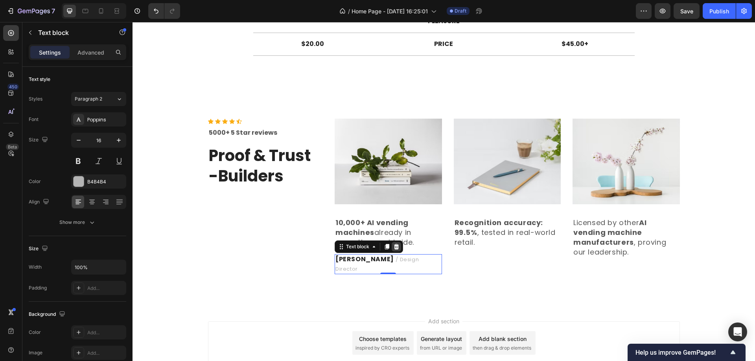
click at [393, 250] on icon at bounding box center [396, 247] width 6 height 6
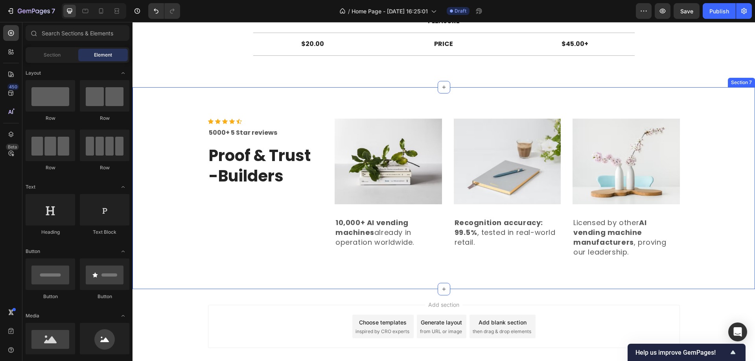
click at [563, 104] on div "Icon Icon Icon Icon Icon Icon List Hoz 5000+ 5 Star reviews Text block Proof & …" at bounding box center [443, 188] width 622 height 202
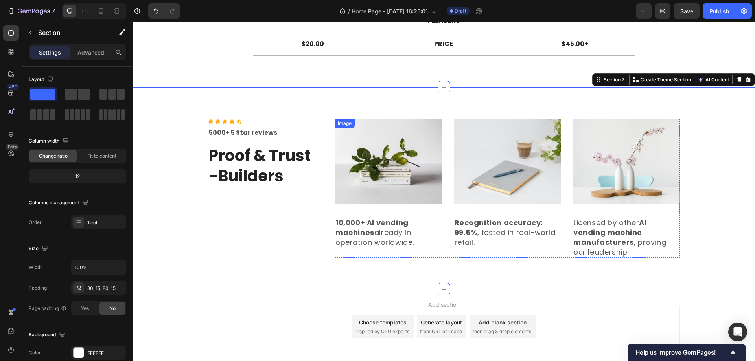
click at [420, 140] on img at bounding box center [388, 162] width 107 height 86
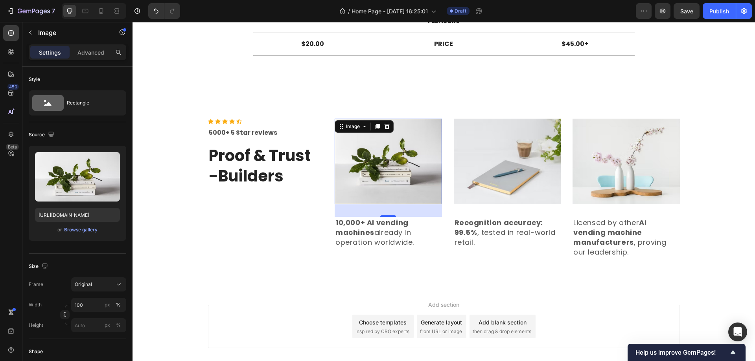
click at [366, 161] on img at bounding box center [388, 162] width 107 height 86
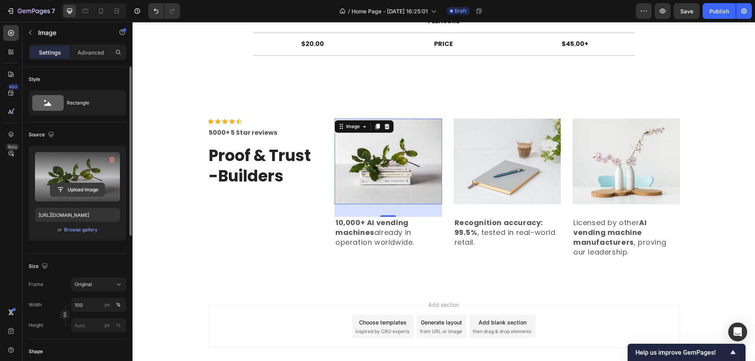
click at [81, 187] on input "file" at bounding box center [77, 189] width 54 height 13
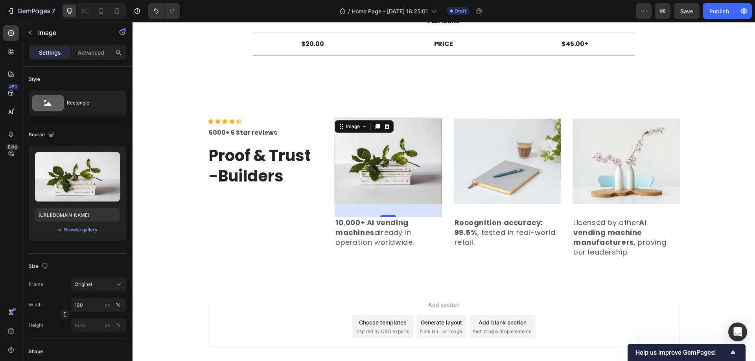
click at [392, 160] on img at bounding box center [388, 162] width 107 height 86
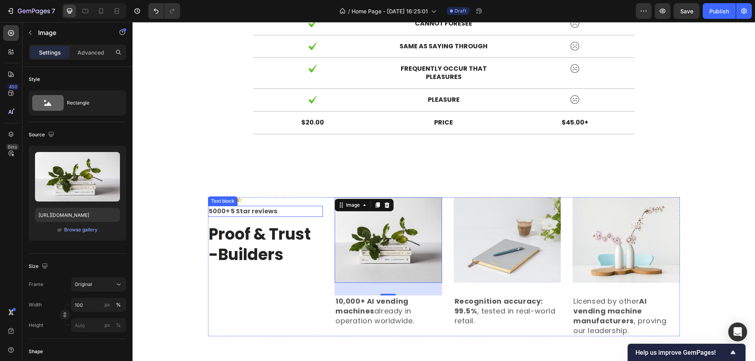
click at [278, 210] on p "5000+ 5 Star reviews" at bounding box center [266, 211] width 114 height 9
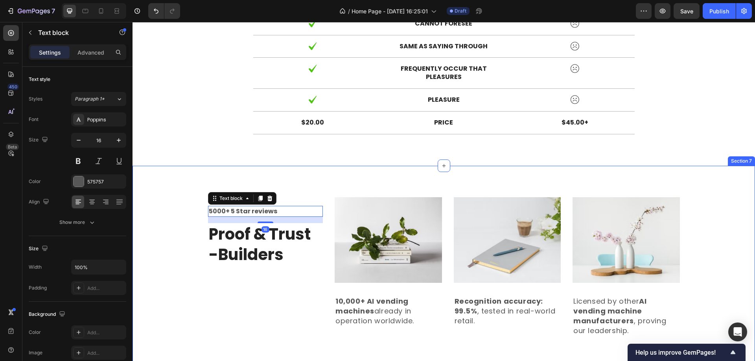
click at [302, 182] on div "Icon Icon Icon Icon Icon Icon List Hoz 5000+ 5 Star reviews Text block 16 Proof…" at bounding box center [443, 267] width 622 height 202
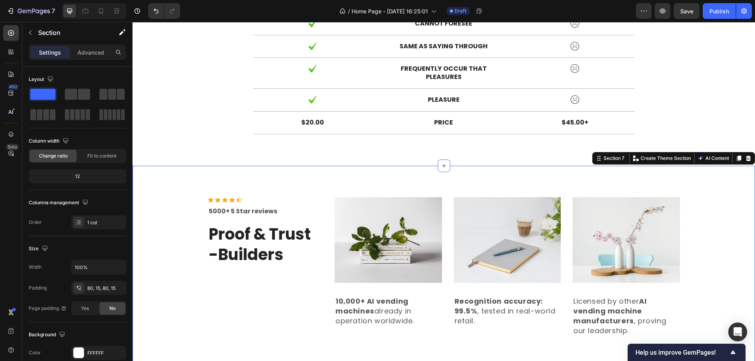
scroll to position [1662, 0]
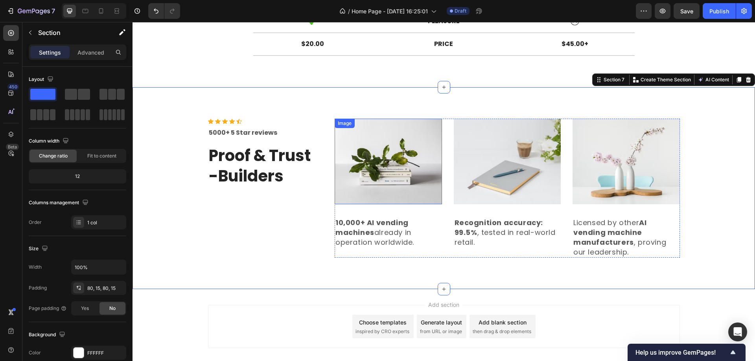
click at [349, 175] on img at bounding box center [388, 162] width 107 height 86
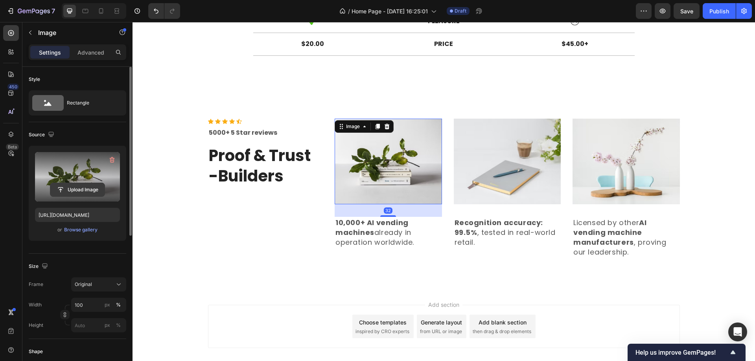
click at [80, 189] on input "file" at bounding box center [77, 189] width 54 height 13
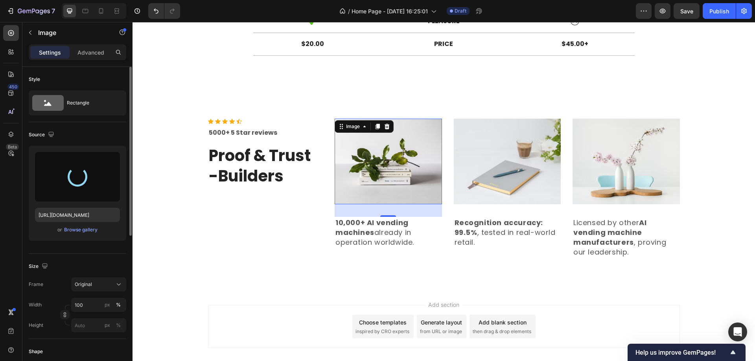
type input "https://cdn.shopify.com/s/files/1/0945/9623/5560/files/gempages_586393031209386…"
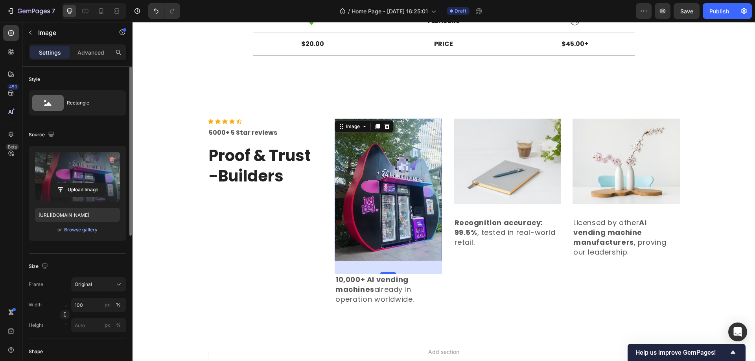
scroll to position [79, 0]
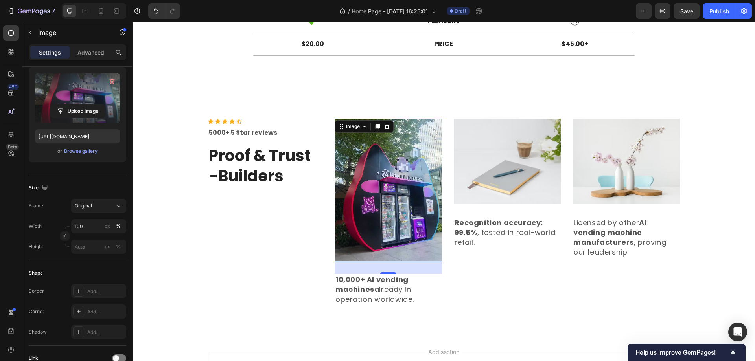
click at [375, 211] on img at bounding box center [388, 190] width 107 height 143
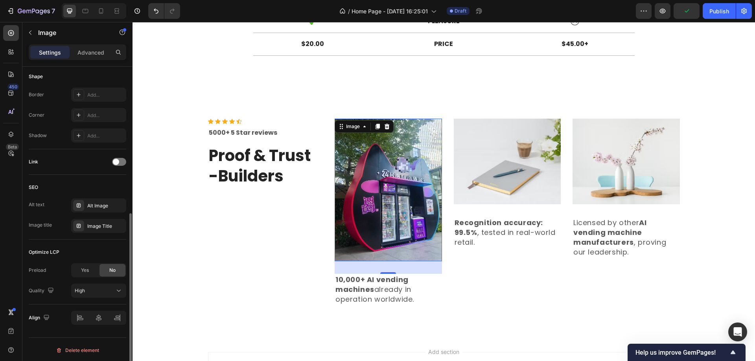
scroll to position [277, 0]
click at [366, 129] on div "Image" at bounding box center [353, 126] width 33 height 9
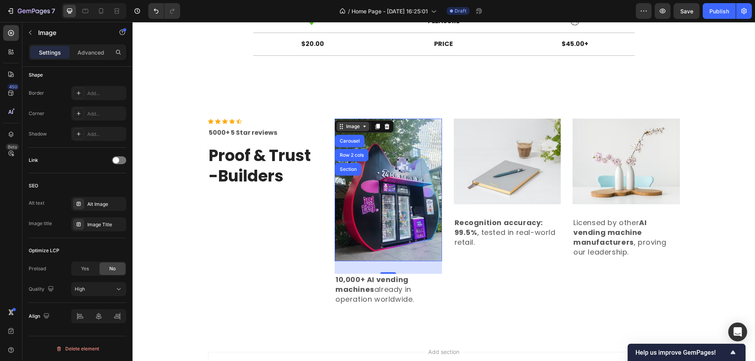
click at [366, 129] on div "Image" at bounding box center [353, 126] width 33 height 9
click at [381, 169] on img at bounding box center [388, 190] width 107 height 143
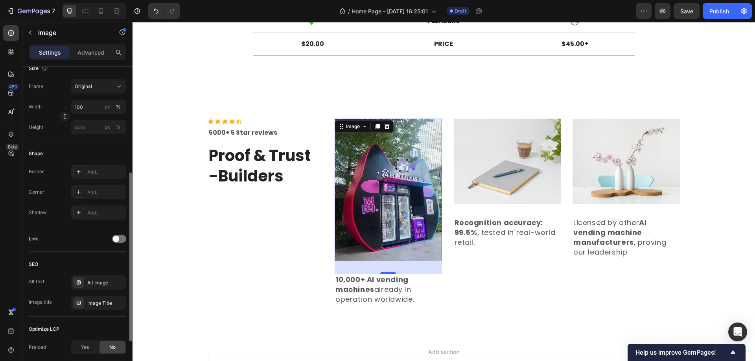
scroll to position [120, 0]
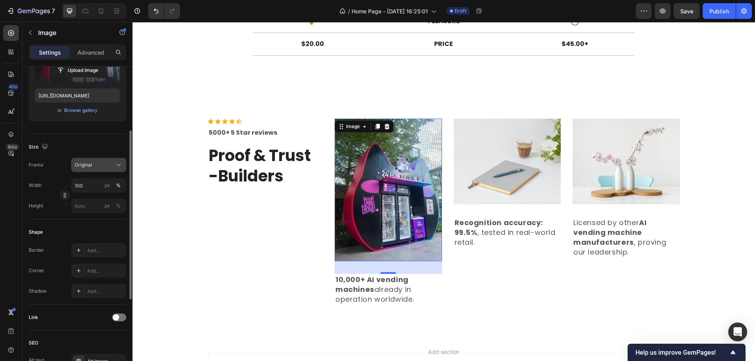
click at [107, 169] on div "Original" at bounding box center [99, 165] width 48 height 8
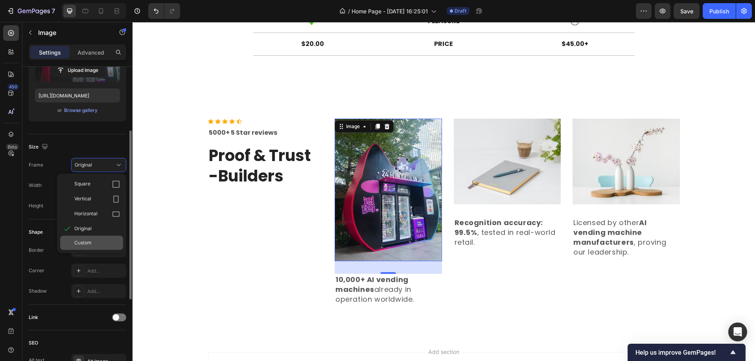
click at [89, 241] on span "Custom" at bounding box center [82, 242] width 17 height 7
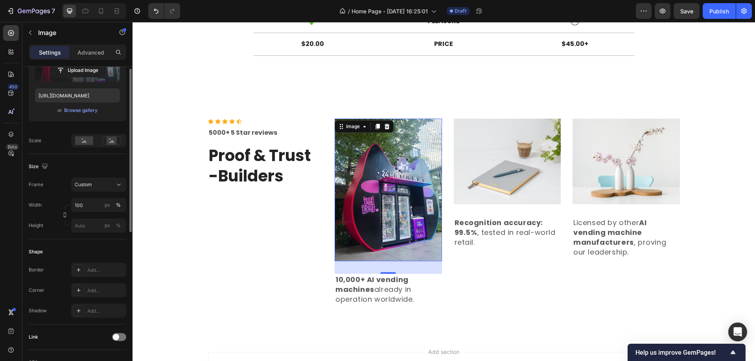
scroll to position [41, 0]
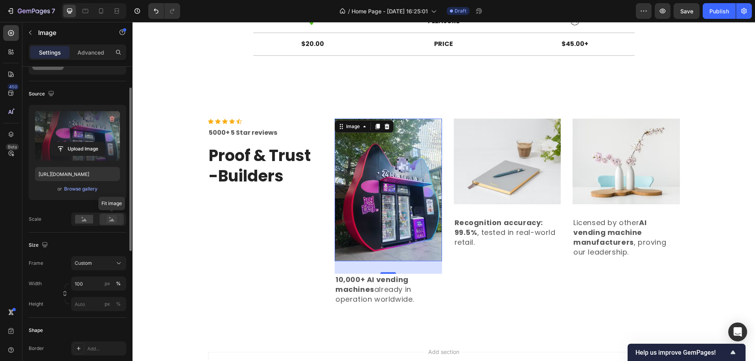
click at [108, 219] on rect at bounding box center [112, 219] width 10 height 8
click at [78, 220] on rect at bounding box center [84, 219] width 18 height 9
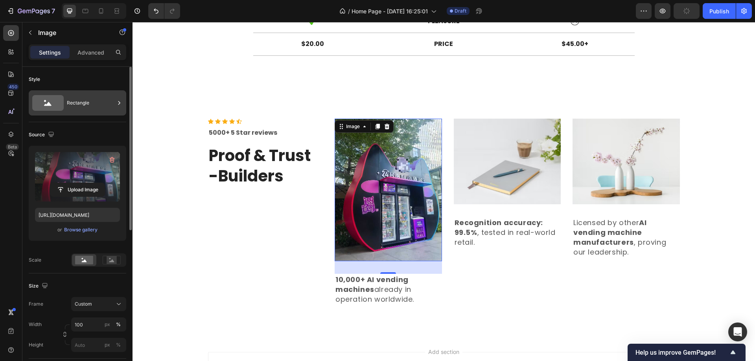
click at [77, 99] on div "Rectangle" at bounding box center [91, 103] width 48 height 18
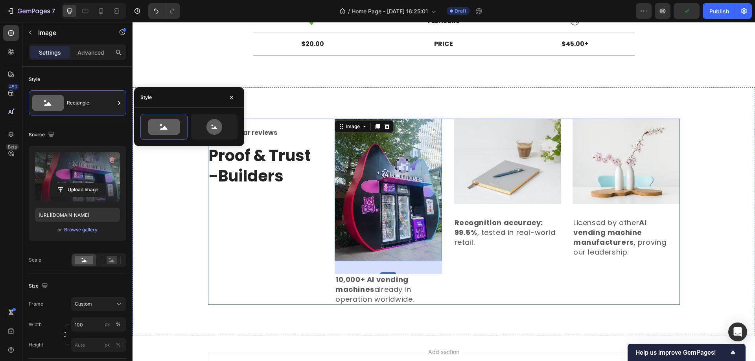
click at [216, 245] on div "Icon Icon Icon Icon Icon Icon List Hoz 5000+ 5 Star reviews Text block Proof & …" at bounding box center [265, 212] width 115 height 187
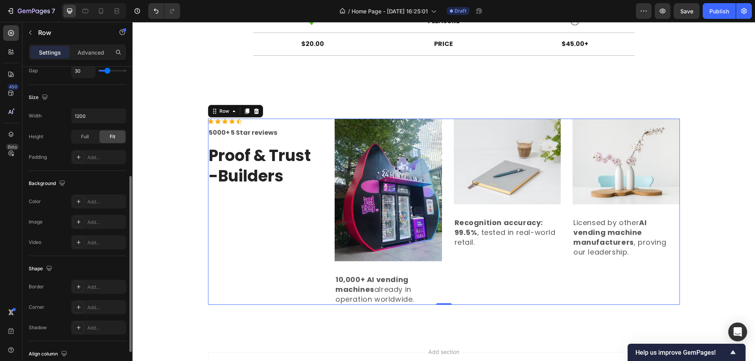
scroll to position [252, 0]
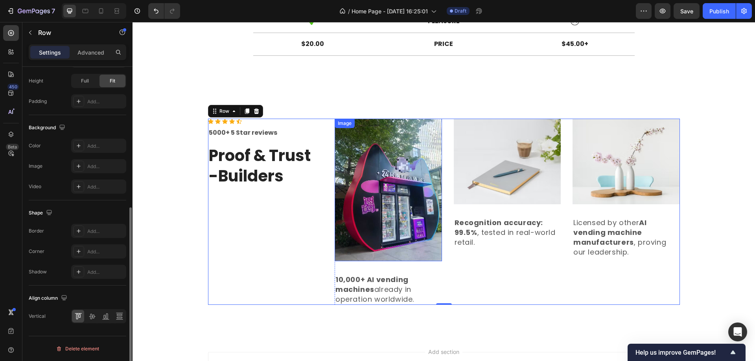
click at [406, 214] on img at bounding box center [388, 190] width 107 height 143
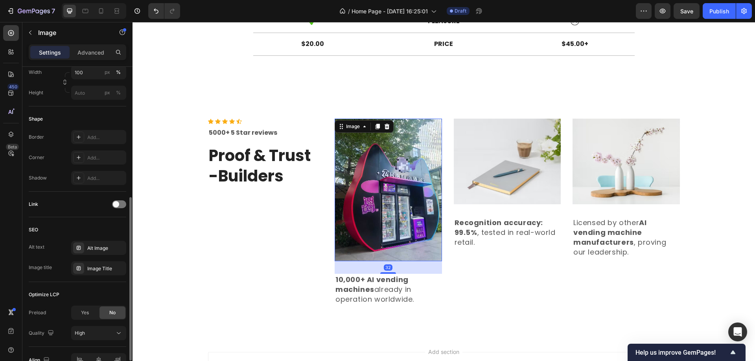
scroll to position [0, 0]
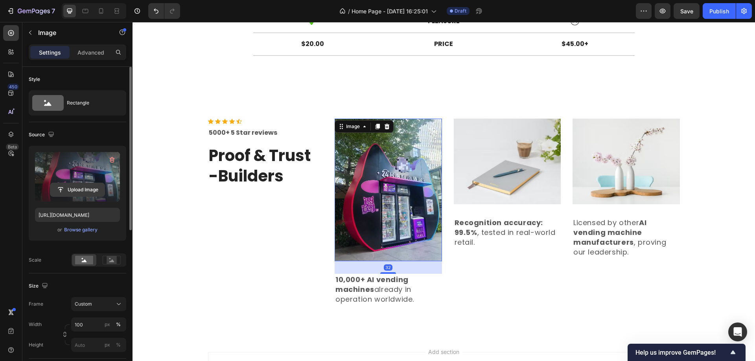
click at [105, 192] on input "file" at bounding box center [77, 189] width 54 height 13
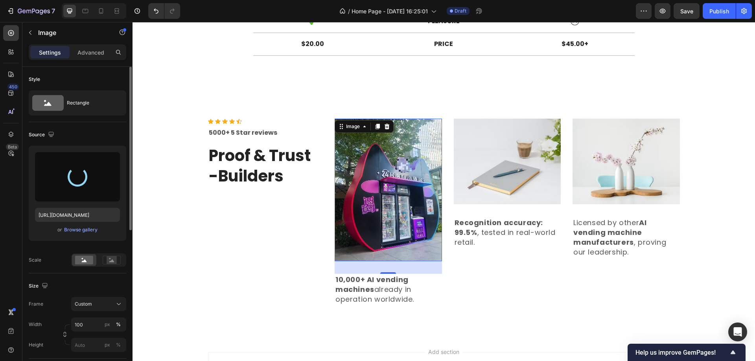
type input "https://cdn.shopify.com/s/files/1/0945/9623/5560/files/gempages_586393031209386…"
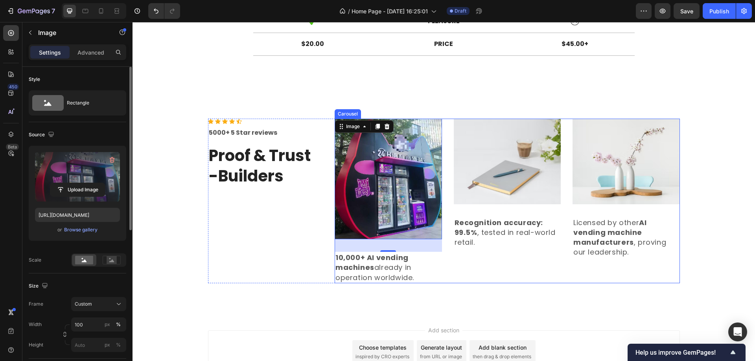
click at [459, 263] on div "Image Recognition accuracy: 99.5% , tested in real-world retail. Text block" at bounding box center [507, 201] width 107 height 165
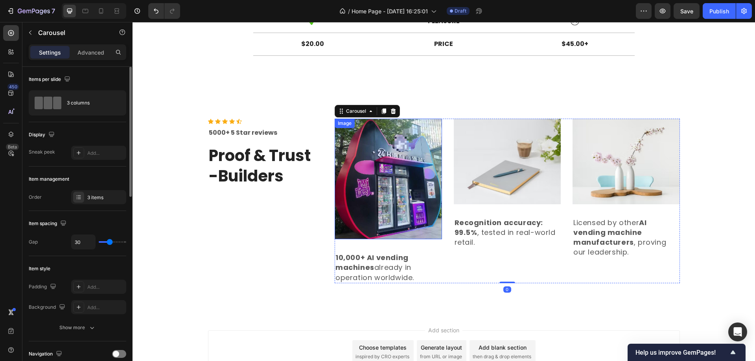
click at [431, 201] on img at bounding box center [388, 179] width 107 height 121
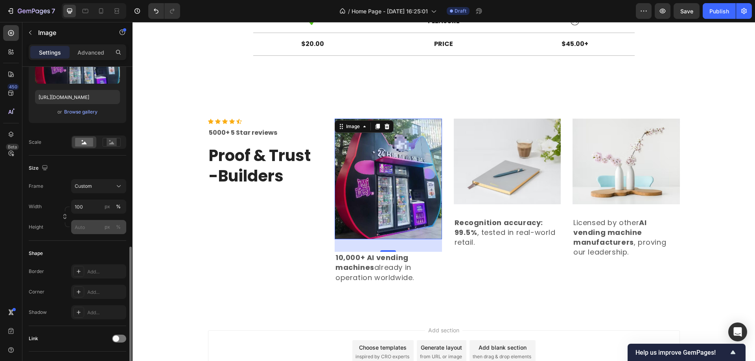
scroll to position [197, 0]
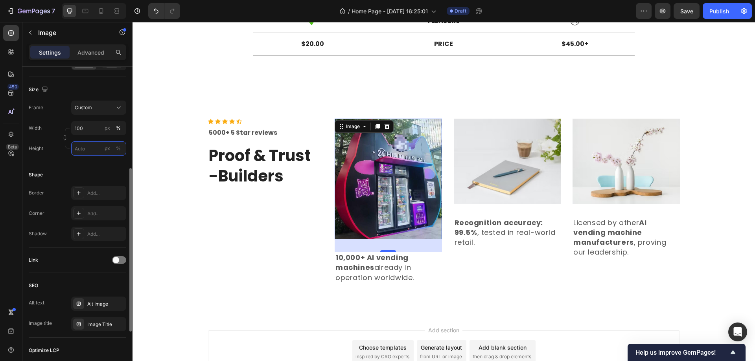
click at [88, 145] on input "px %" at bounding box center [98, 149] width 55 height 14
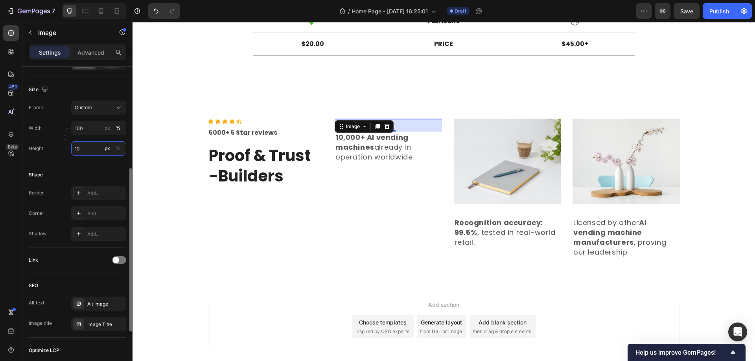
type input "100"
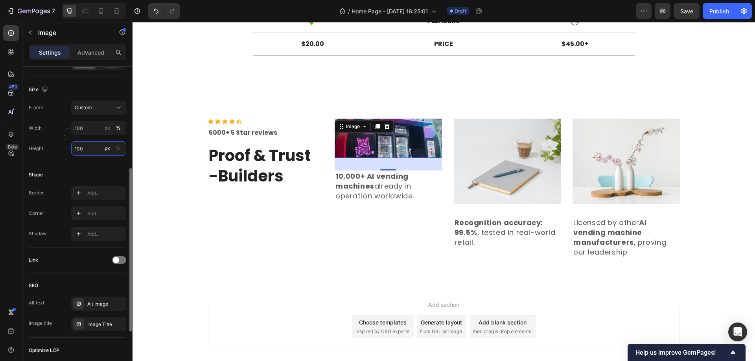
drag, startPoint x: 84, startPoint y: 147, endPoint x: 48, endPoint y: 149, distance: 35.9
click at [48, 149] on div "Height 100 px %" at bounding box center [78, 149] width 98 height 14
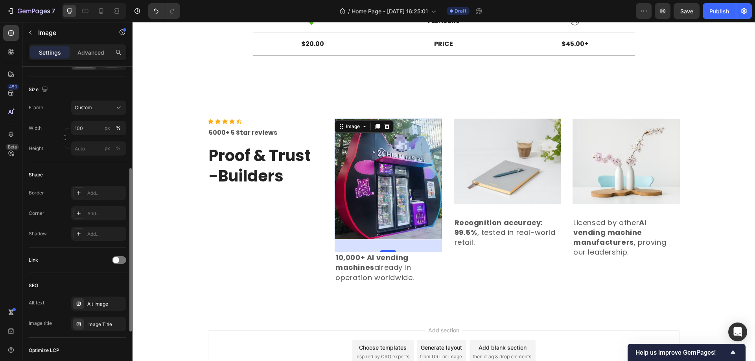
click at [63, 162] on div "Size Frame Custom Width 100 px % Height px %" at bounding box center [78, 119] width 98 height 85
click at [78, 143] on div "Style Rectangle Source Upload Image https://cdn.shopify.com/s/files/1/0945/9623…" at bounding box center [78, 149] width 98 height 559
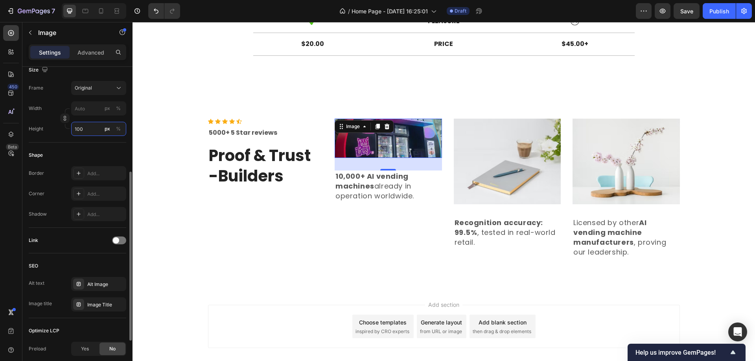
drag, startPoint x: 78, startPoint y: 131, endPoint x: 72, endPoint y: 131, distance: 5.9
click at [72, 131] on input "100" at bounding box center [98, 129] width 55 height 14
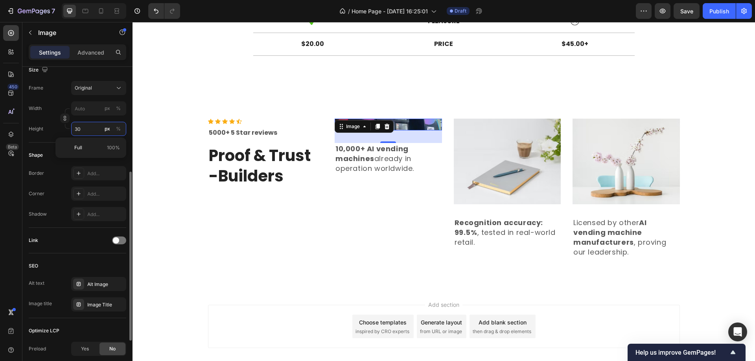
type input "300"
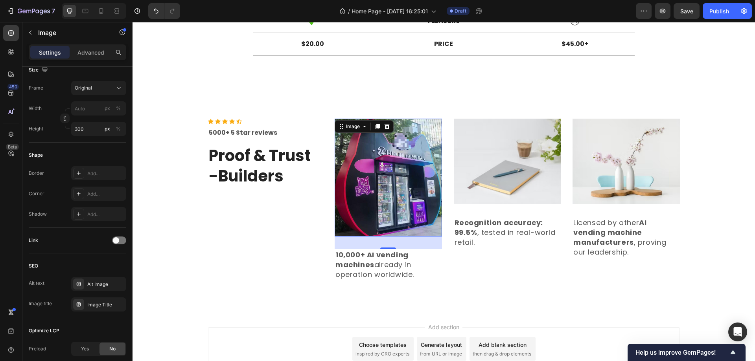
click at [169, 189] on div "Icon Icon Icon Icon Icon Icon List Hoz 5000+ 5 Star reviews Text block Proof & …" at bounding box center [443, 200] width 611 height 162
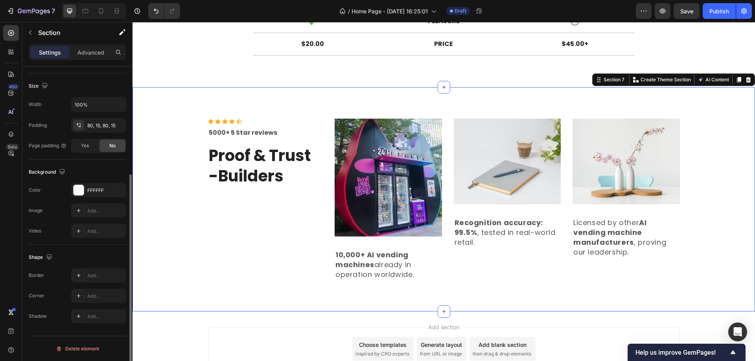
scroll to position [0, 0]
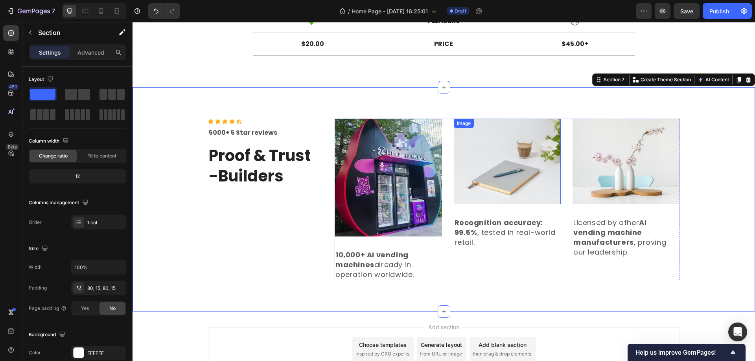
click at [487, 195] on img at bounding box center [507, 162] width 107 height 86
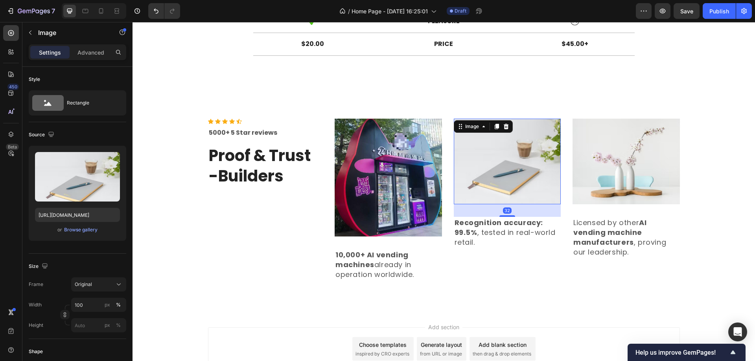
click at [478, 168] on img at bounding box center [507, 162] width 107 height 86
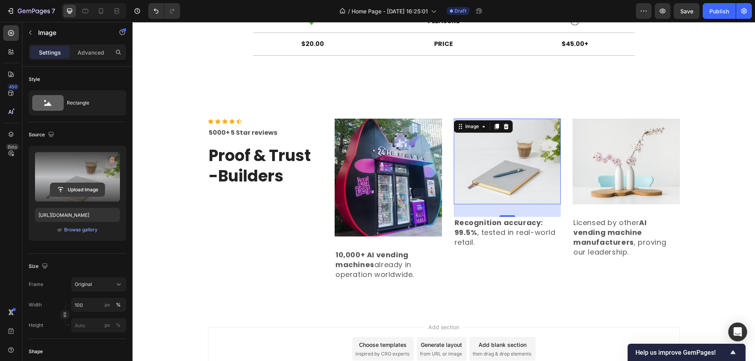
click at [81, 188] on input "file" at bounding box center [77, 189] width 54 height 13
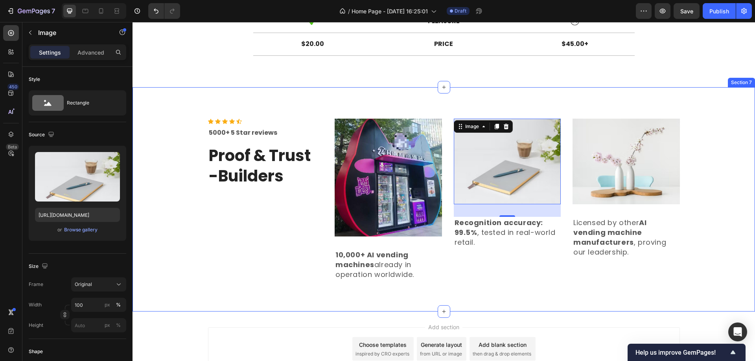
drag, startPoint x: 711, startPoint y: 118, endPoint x: 709, endPoint y: 32, distance: 86.1
click at [711, 119] on div "Icon Icon Icon Icon Icon Icon List Hoz 5000+ 5 Star reviews Text block Proof & …" at bounding box center [443, 200] width 611 height 162
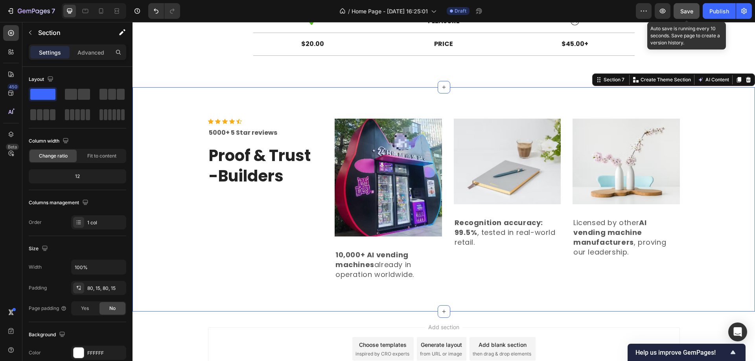
click at [686, 11] on span "Save" at bounding box center [686, 11] width 13 height 7
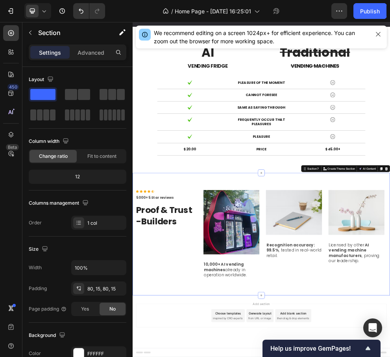
scroll to position [1441, 0]
